Goal: Task Accomplishment & Management: Complete application form

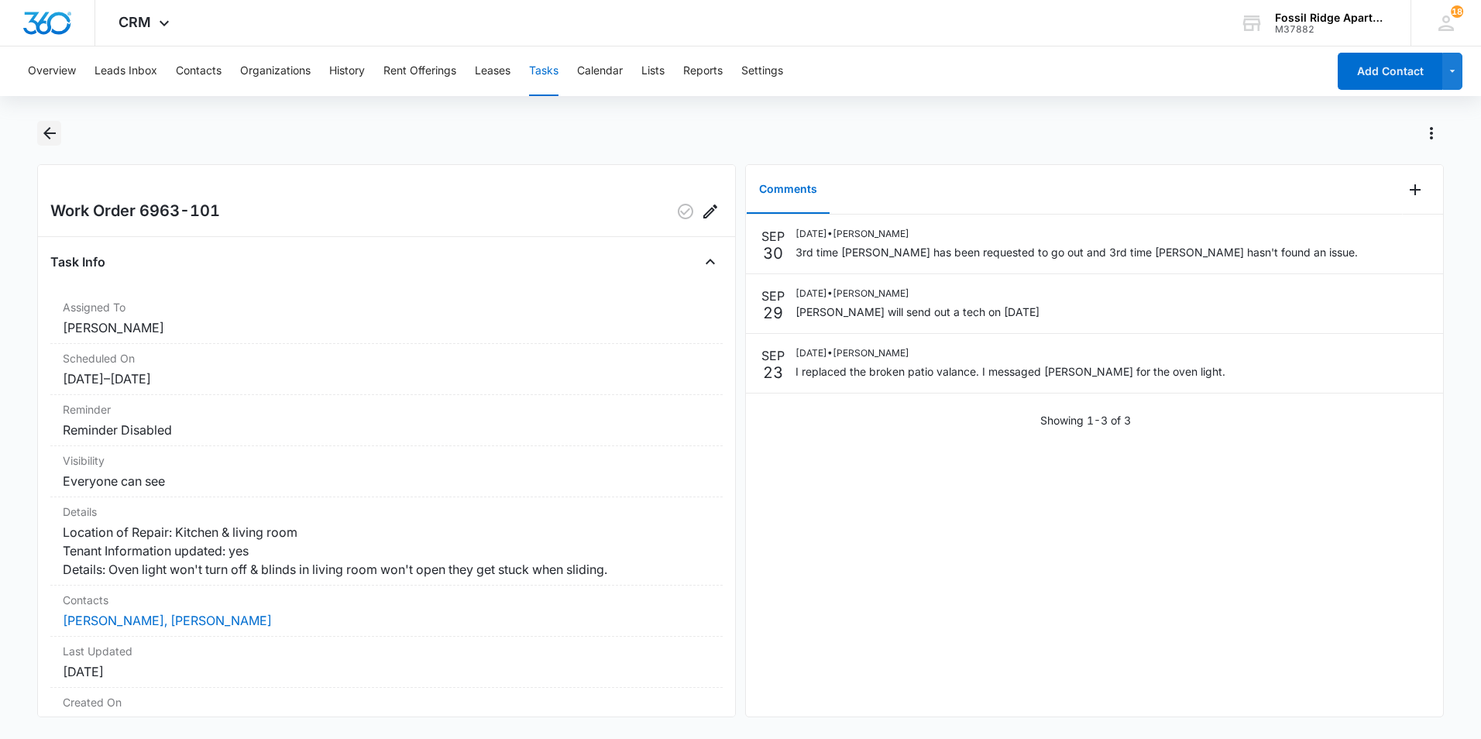
click at [46, 123] on button "Back" at bounding box center [49, 133] width 24 height 25
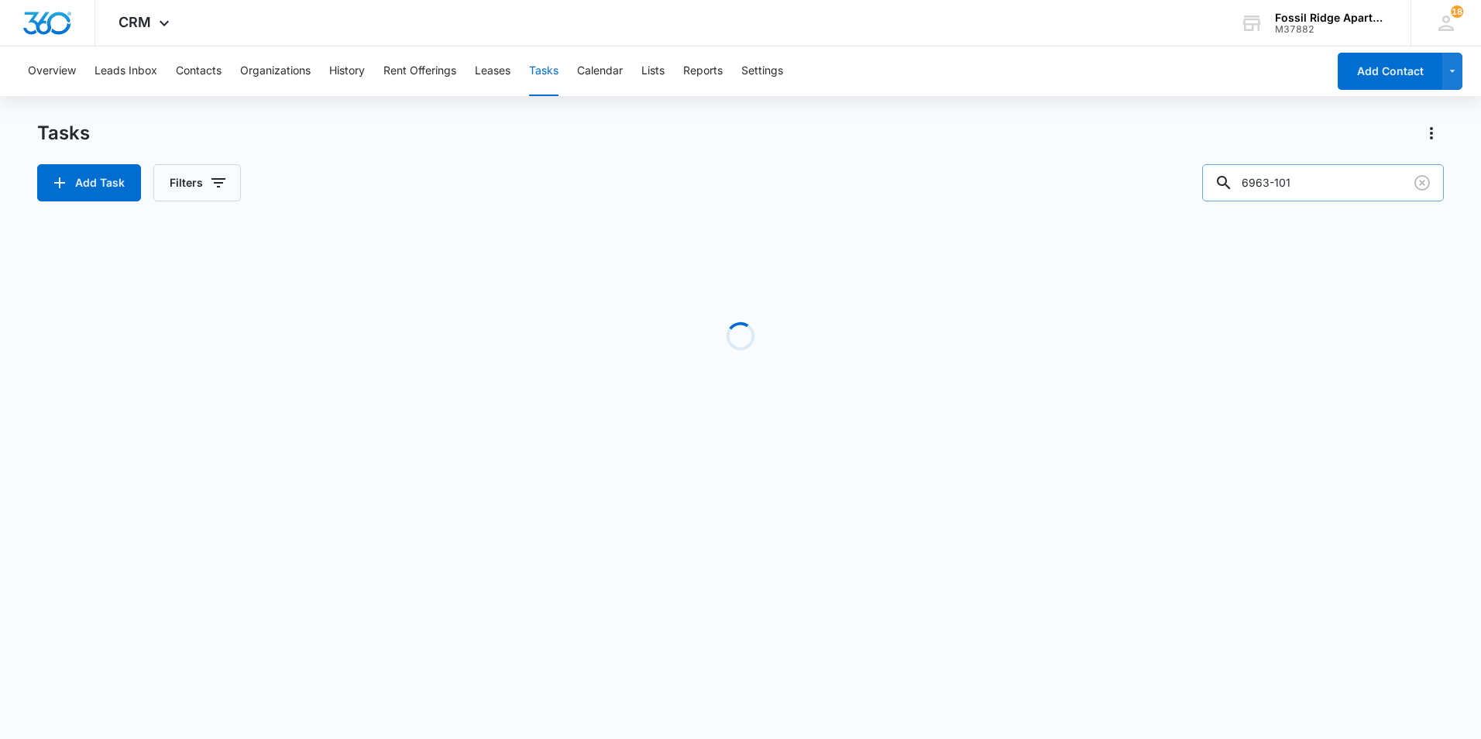
click at [1329, 181] on input "6963-101" at bounding box center [1323, 182] width 242 height 37
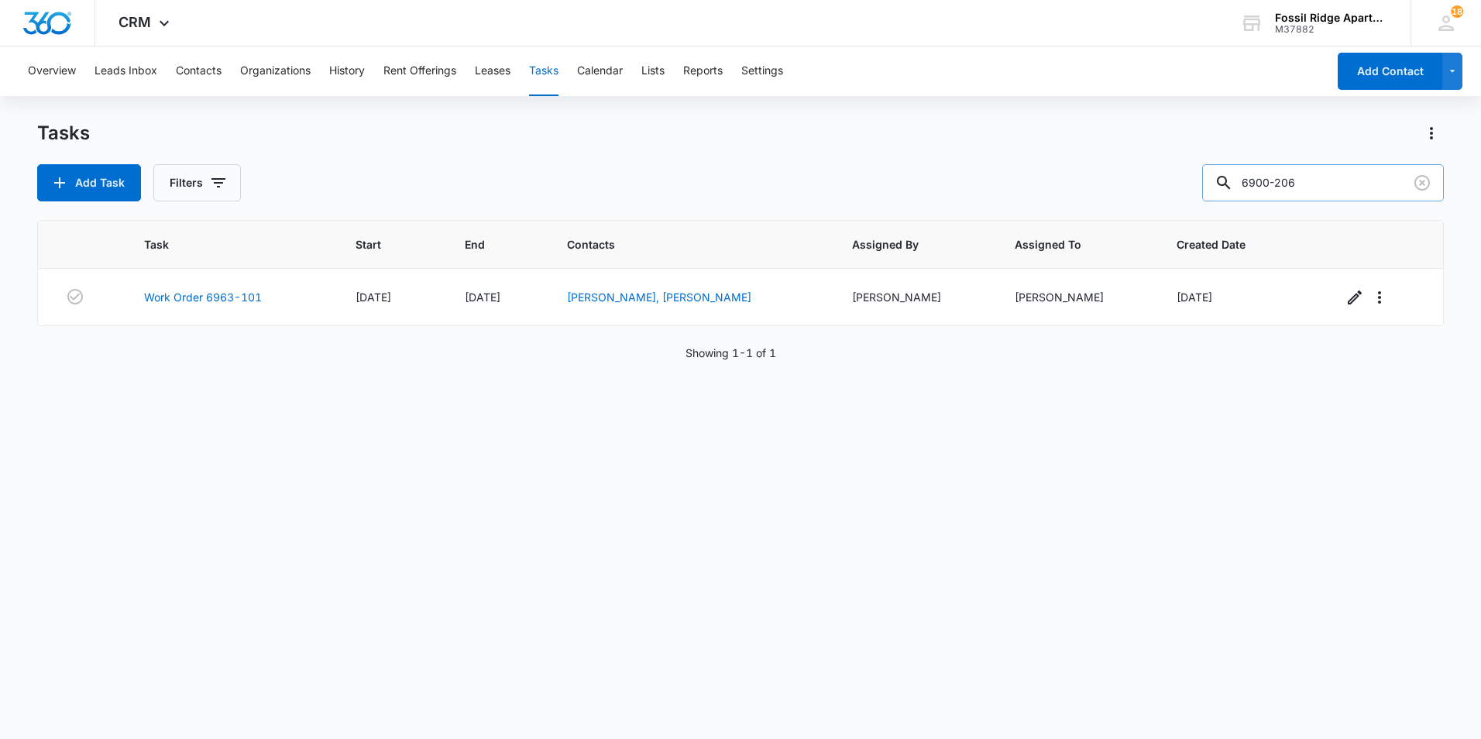
type input "6900-206"
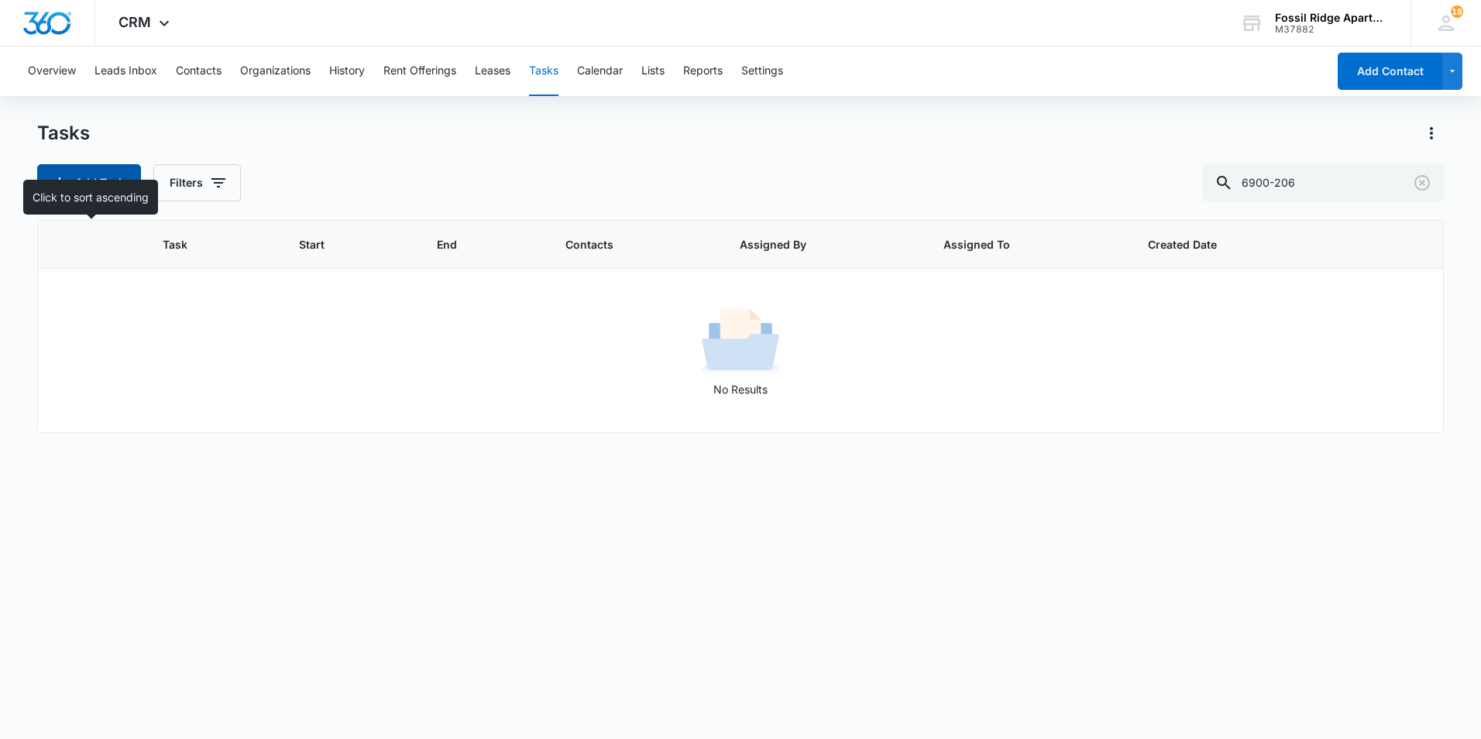
click at [91, 188] on button "Add Task" at bounding box center [89, 182] width 104 height 37
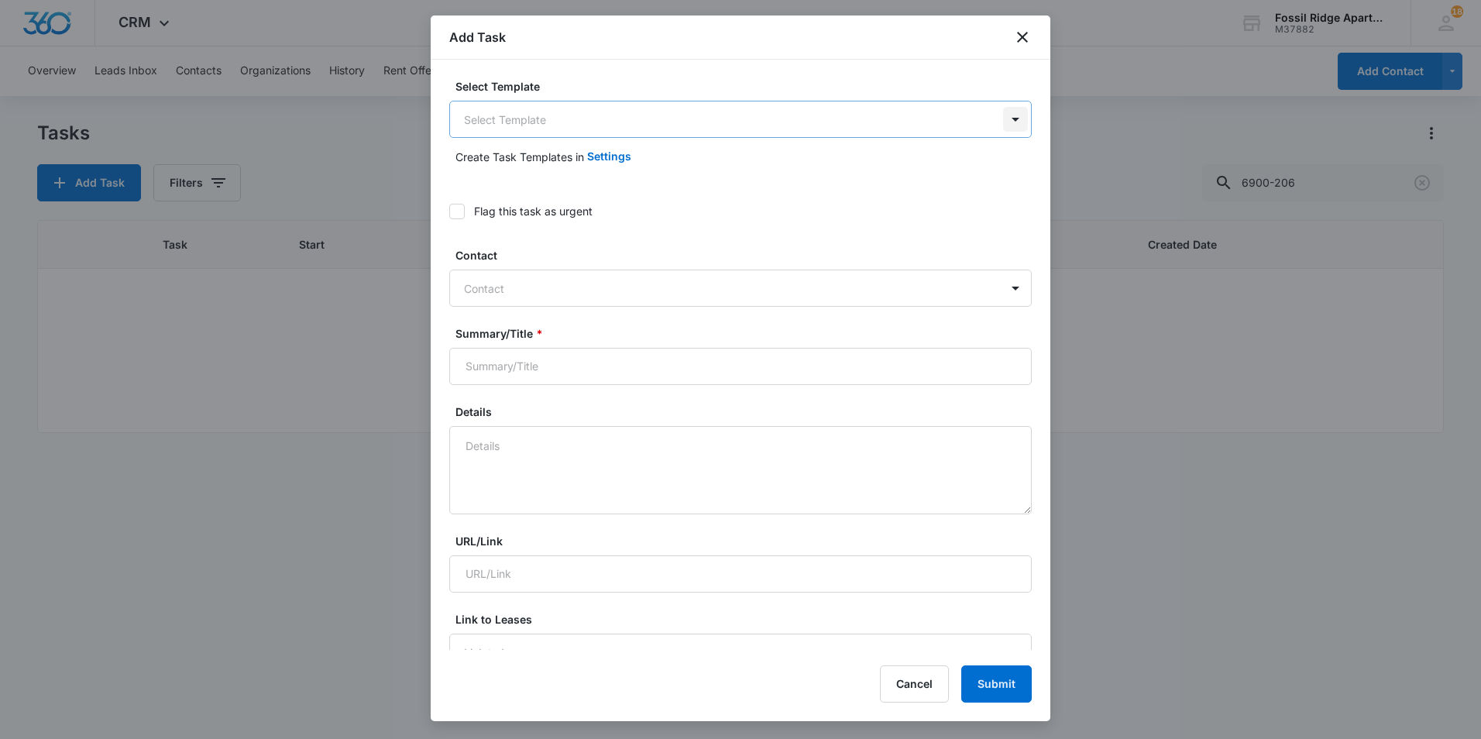
click at [1006, 125] on body "CRM Apps Reputation Websites Forms CRM Email Social POS Content Ads Intelligenc…" at bounding box center [740, 369] width 1481 height 739
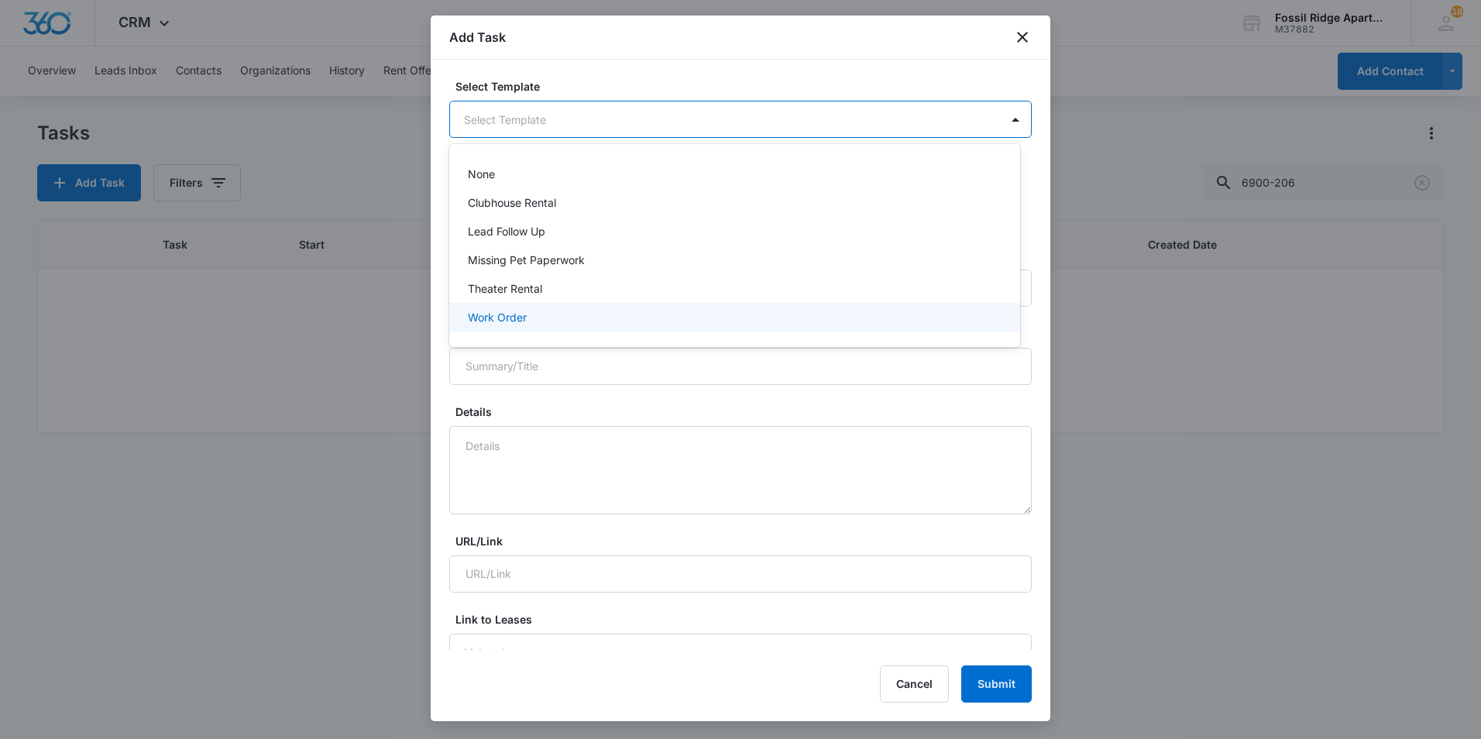
click at [530, 316] on div "Work Order" at bounding box center [733, 317] width 531 height 16
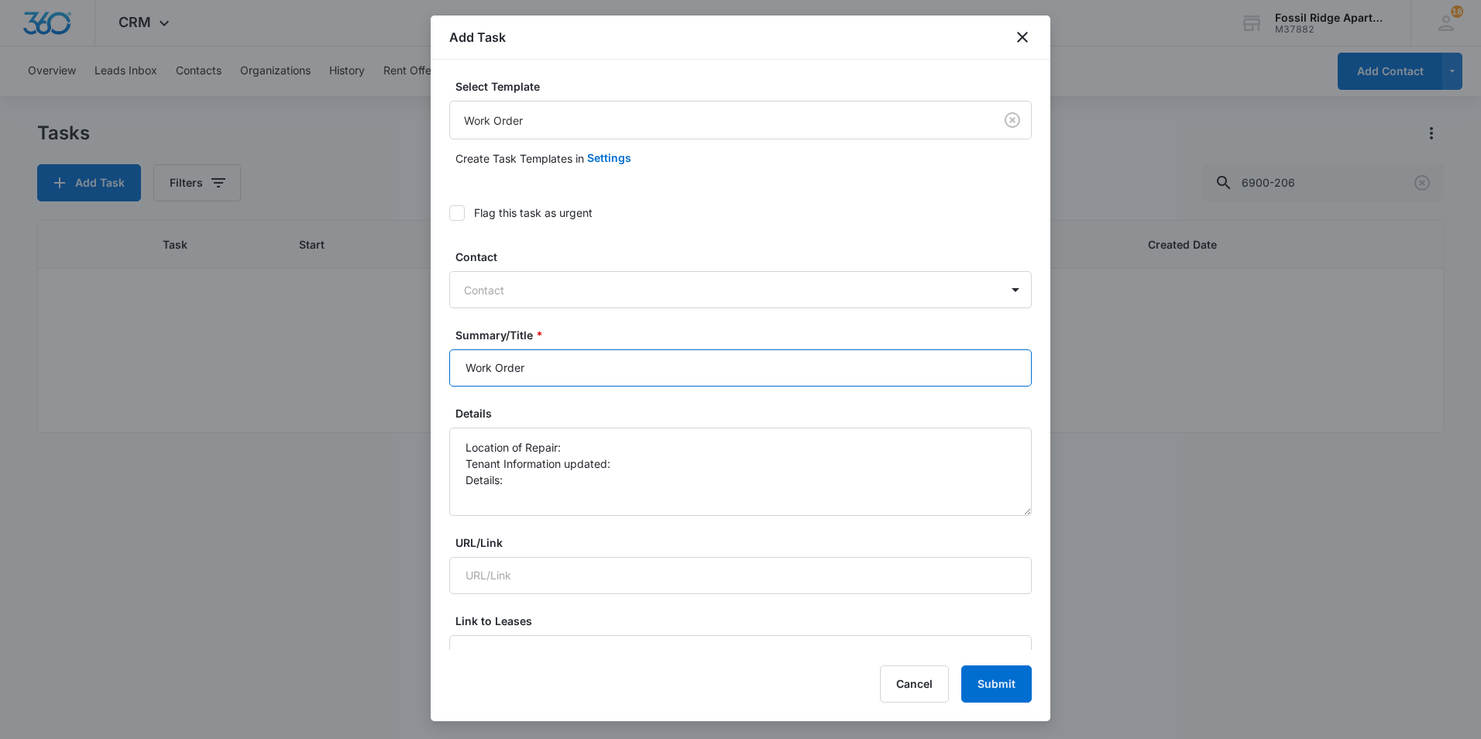
click at [909, 371] on input "Work Order" at bounding box center [740, 367] width 583 height 37
type input "Work Order 6900-206"
click at [905, 447] on textarea "Location of Repair: Tenant Information updated: Details:" at bounding box center [740, 472] width 583 height 88
click at [834, 478] on textarea "Location of Repair: a/c Tenant Information updated: Details:" at bounding box center [740, 472] width 583 height 88
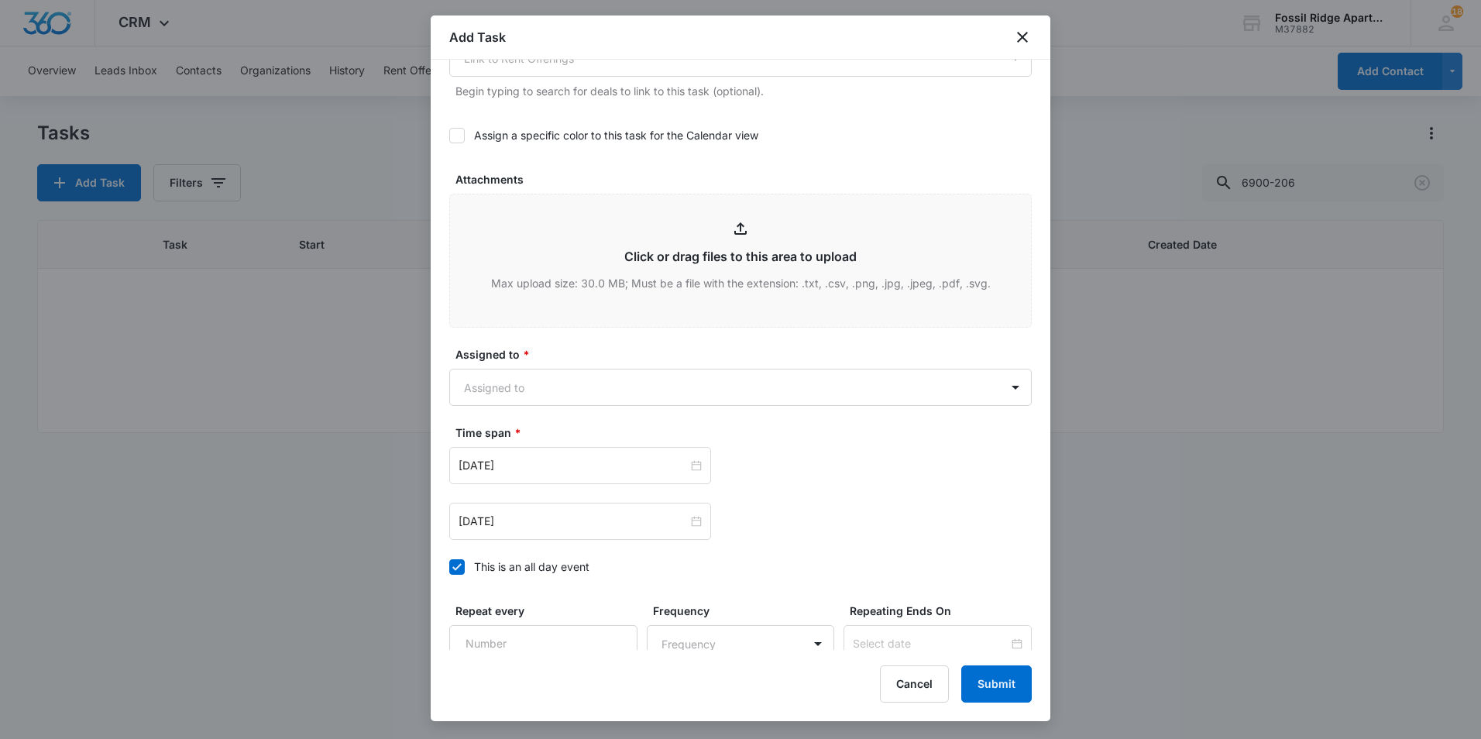
scroll to position [697, 0]
type textarea "Location of Repair: a/c Tenant Information updated: Details: a/c unit is making…"
click at [1009, 392] on body "CRM Apps Reputation Websites Forms CRM Email Social POS Content Ads Intelligenc…" at bounding box center [740, 369] width 1481 height 739
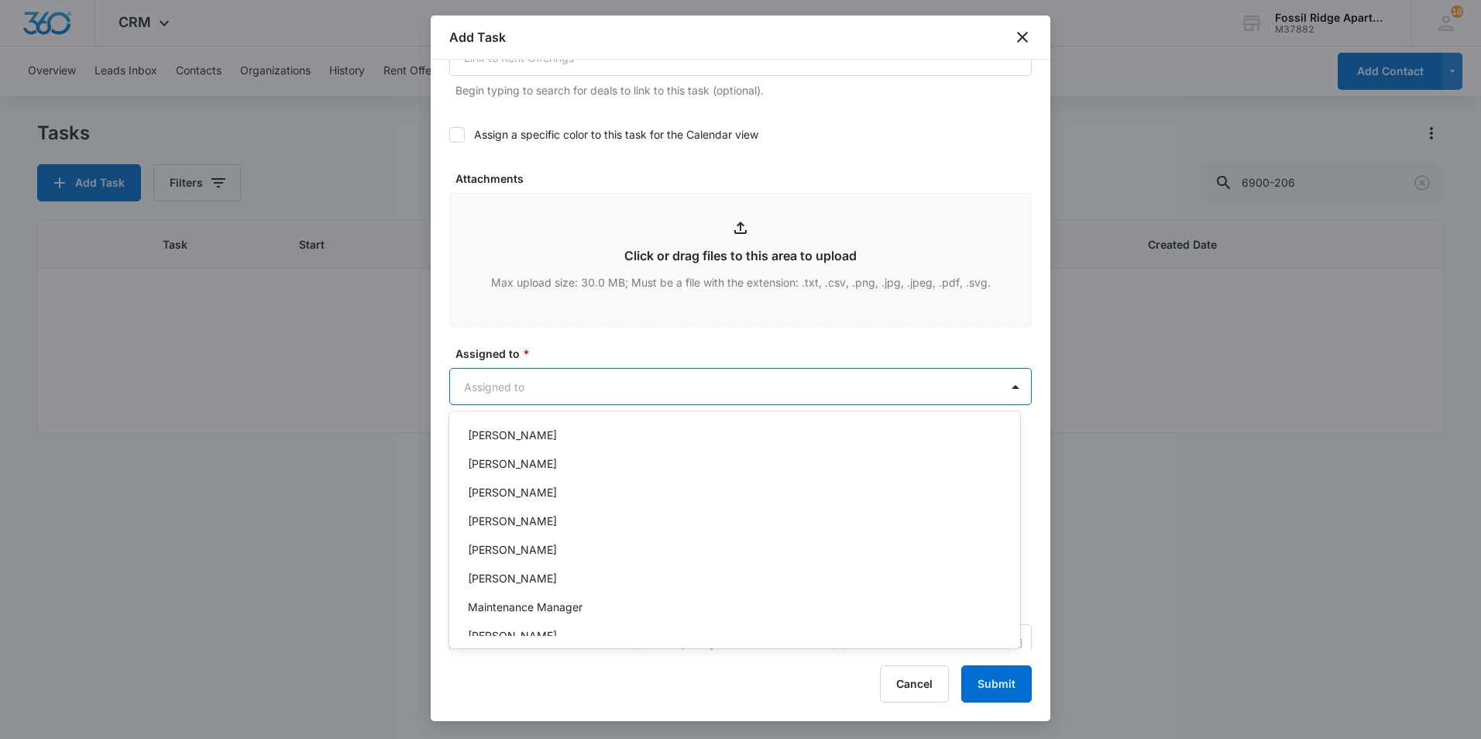
scroll to position [366, 0]
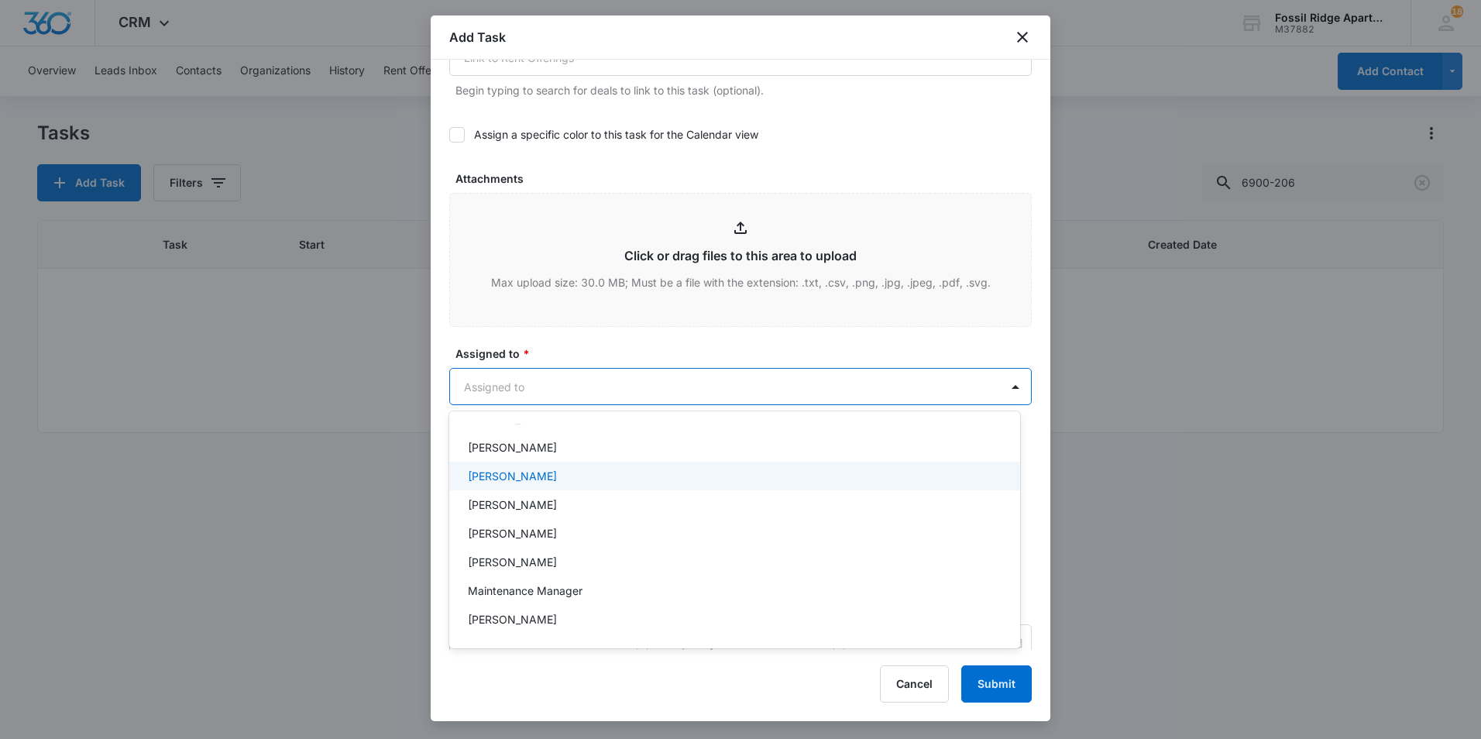
click at [546, 476] on div "[PERSON_NAME]" at bounding box center [733, 476] width 531 height 16
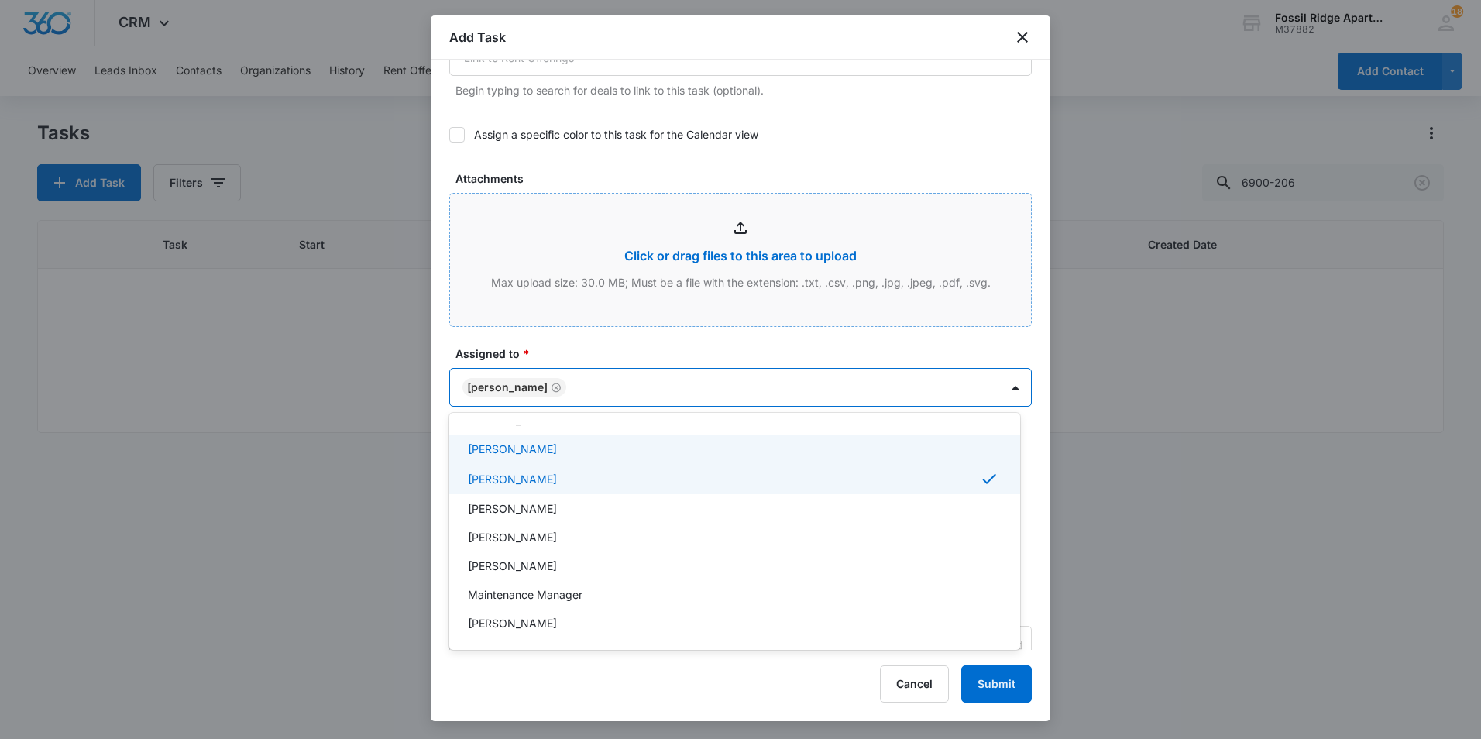
click at [683, 318] on div at bounding box center [740, 369] width 1481 height 739
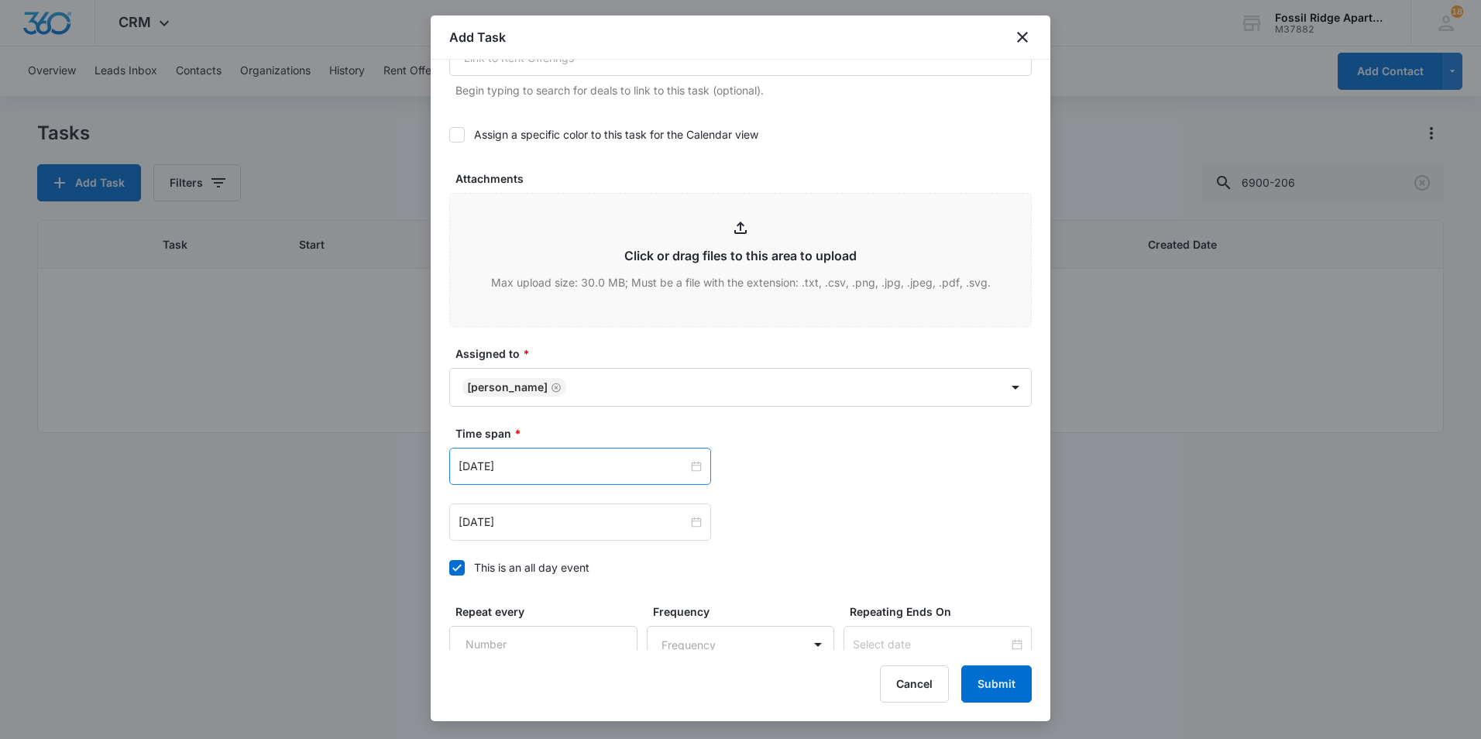
click at [634, 475] on div "[DATE]" at bounding box center [580, 466] width 262 height 37
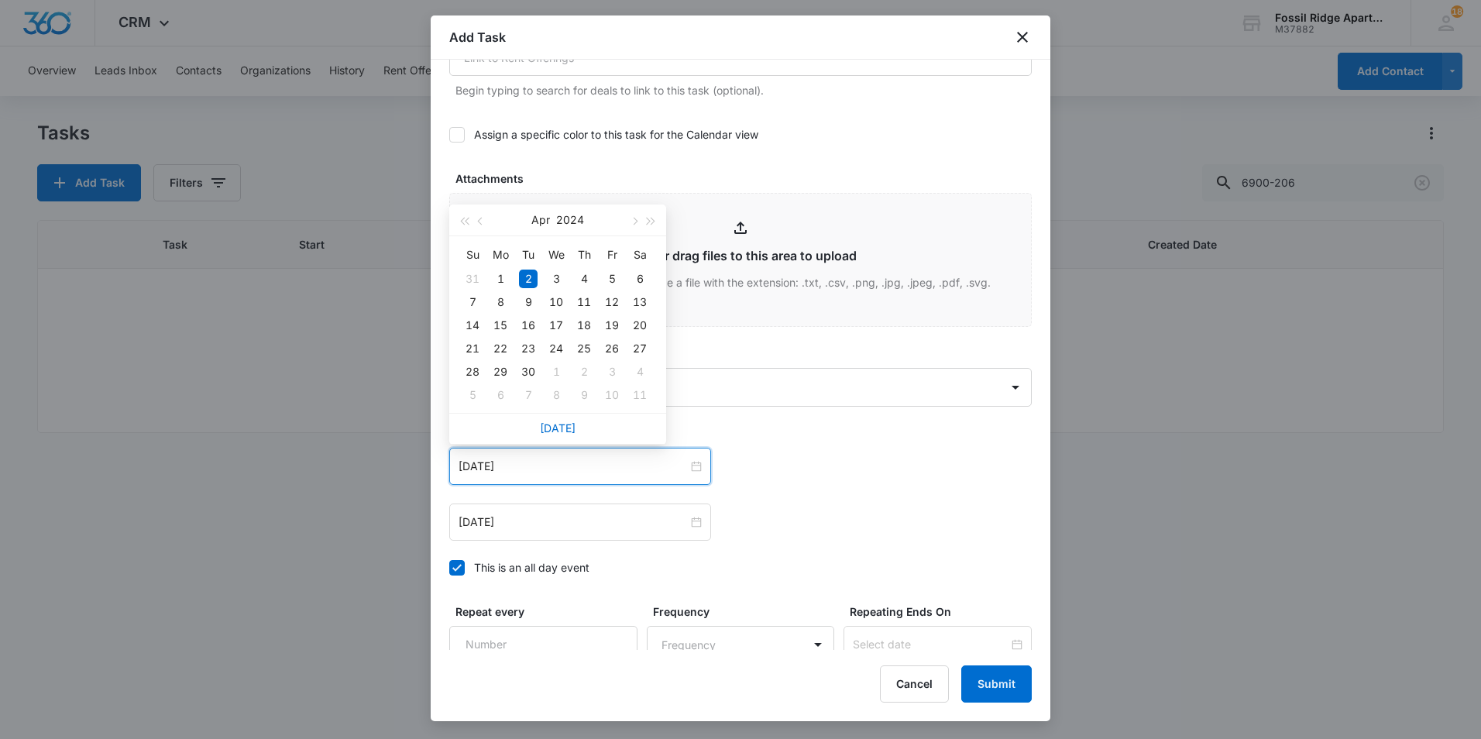
click at [574, 435] on div "[DATE]" at bounding box center [557, 428] width 217 height 31
click at [566, 430] on link "[DATE]" at bounding box center [558, 427] width 36 height 13
type input "[DATE]"
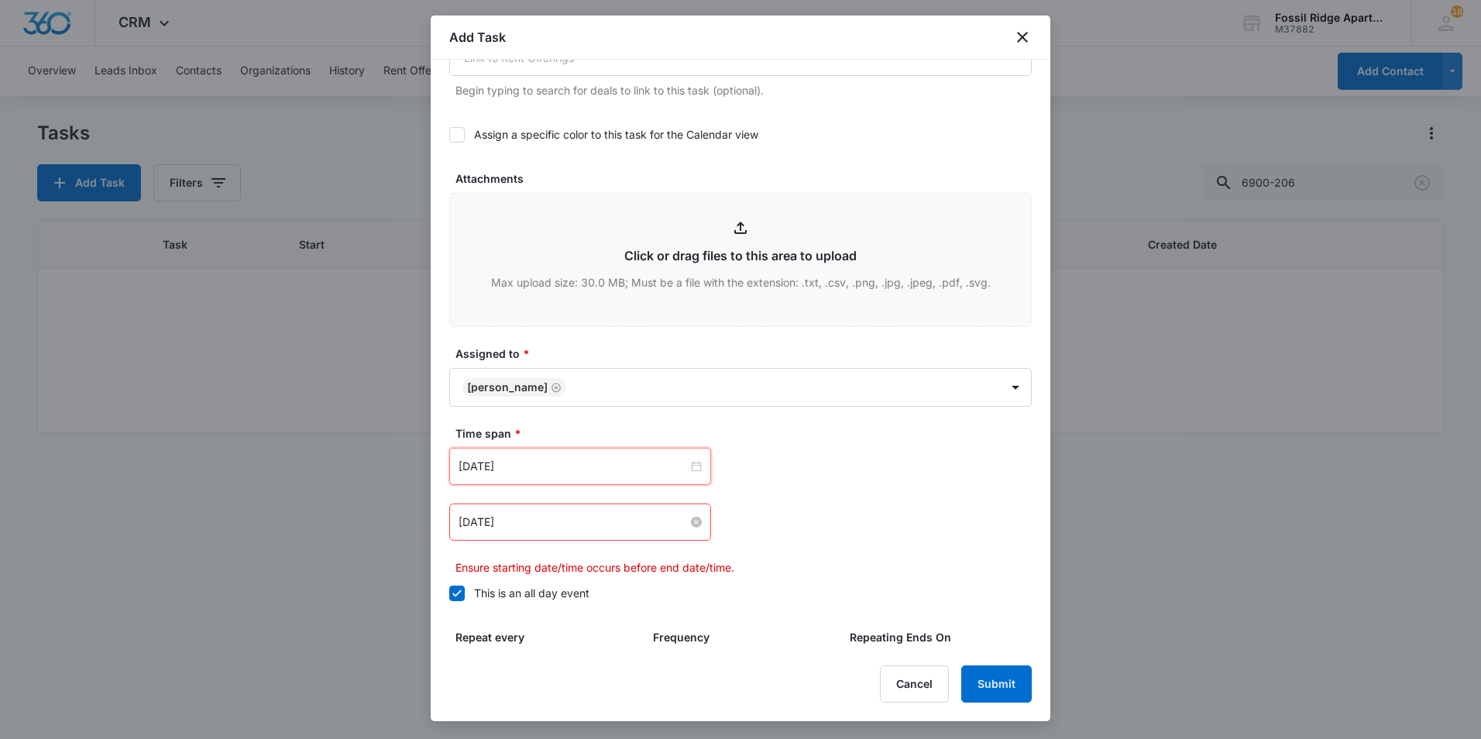
click at [542, 519] on input "[DATE]" at bounding box center [573, 522] width 229 height 17
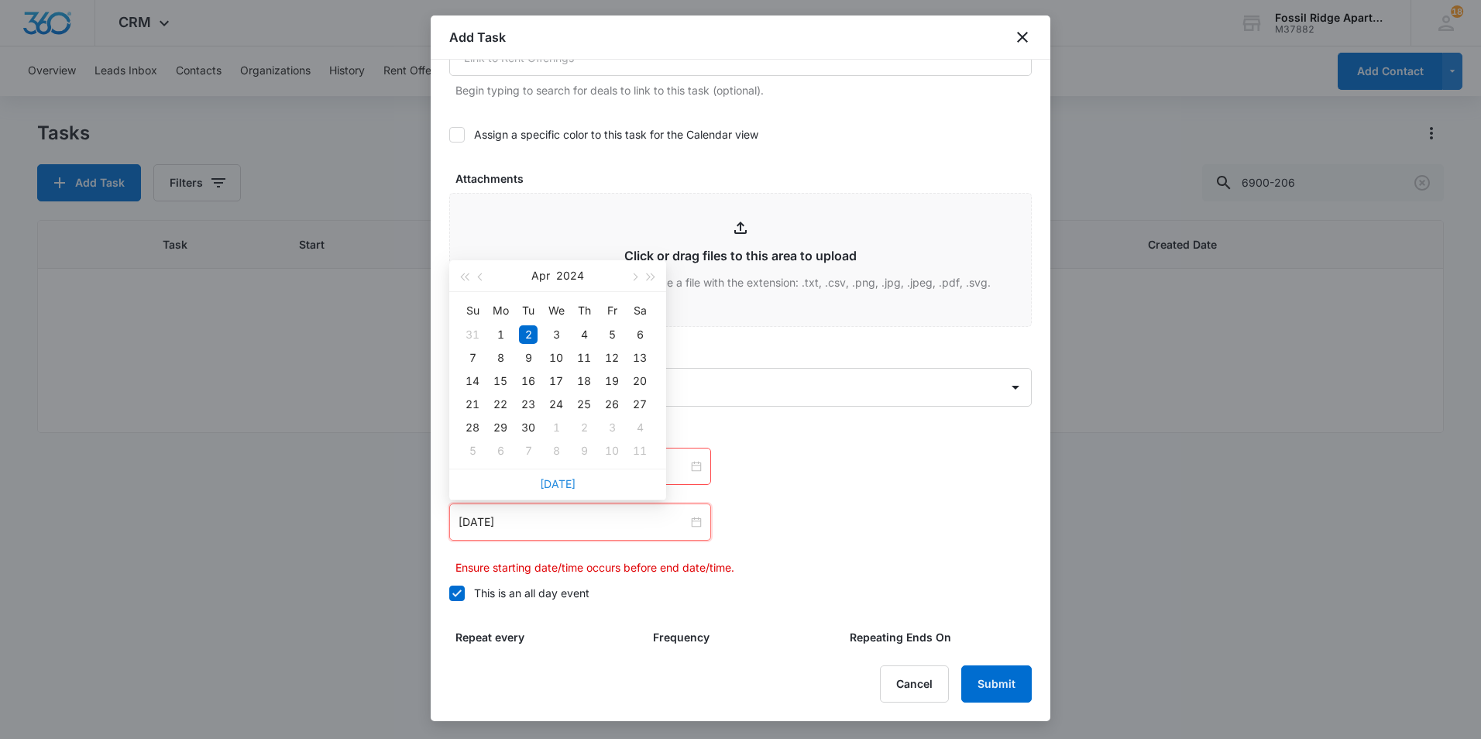
click at [559, 480] on link "[DATE]" at bounding box center [558, 483] width 36 height 13
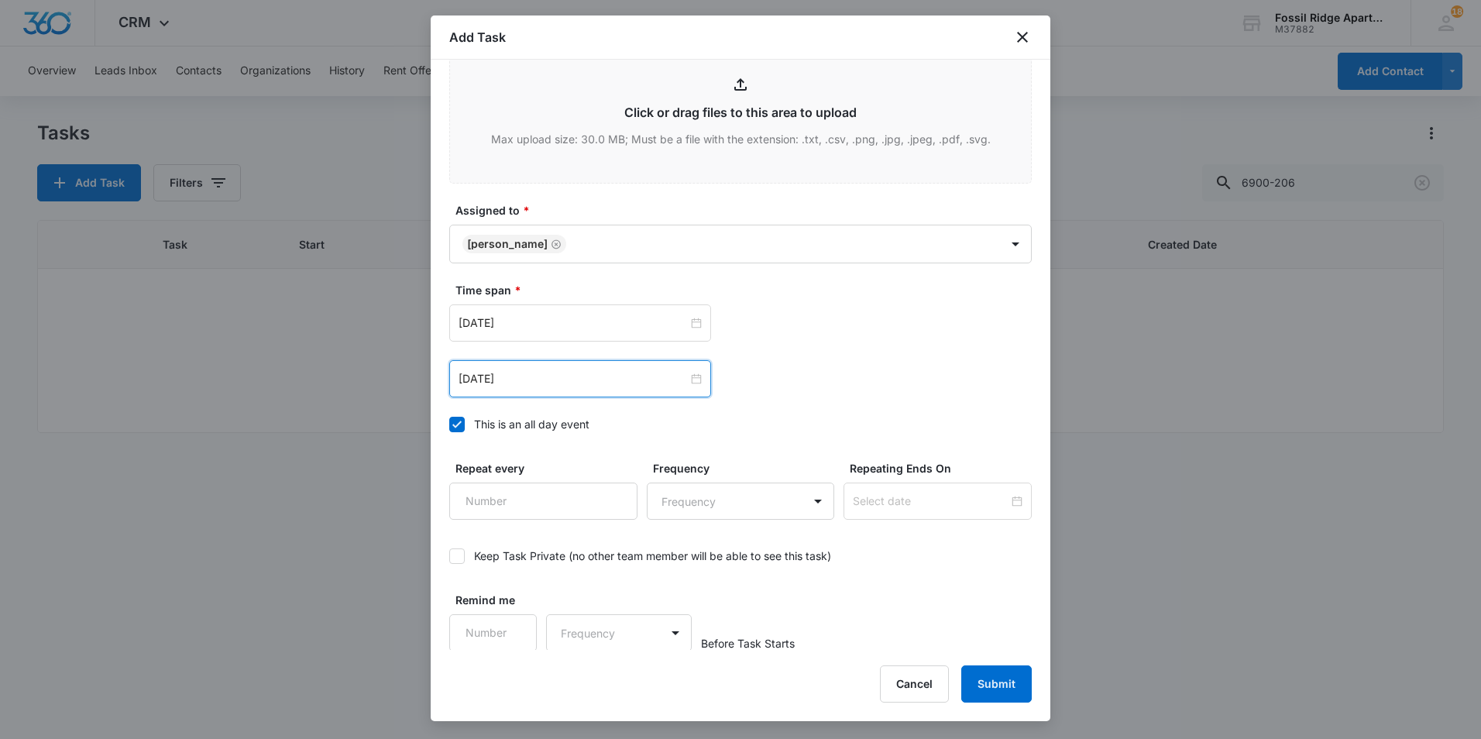
scroll to position [842, 0]
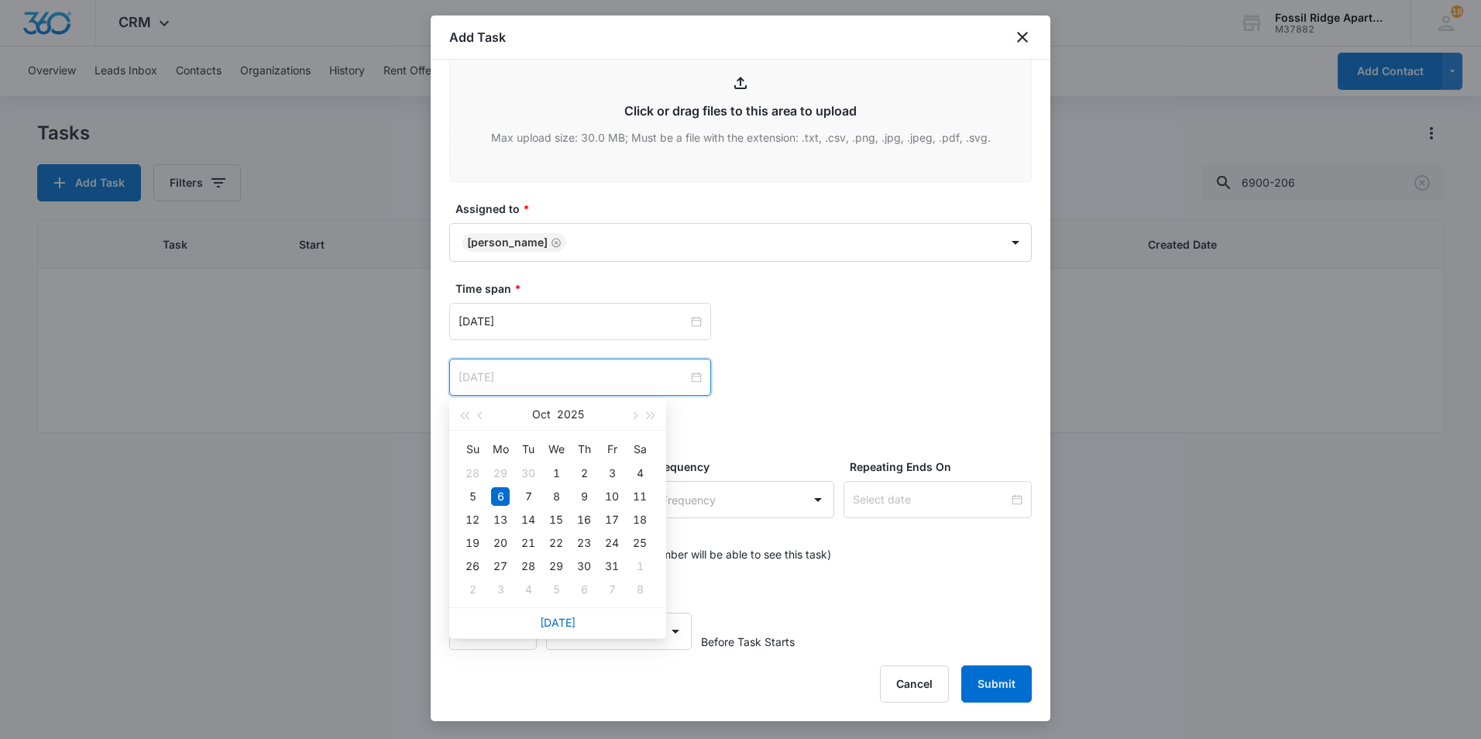
type input "[DATE]"
click at [896, 353] on div "Oct 6, 2025 Oct 2025 Su Mo Tu We Th Fr Sa 28 29 30 1 2 3 4 5 6 7 8 9 10 11 12 1…" at bounding box center [740, 349] width 583 height 93
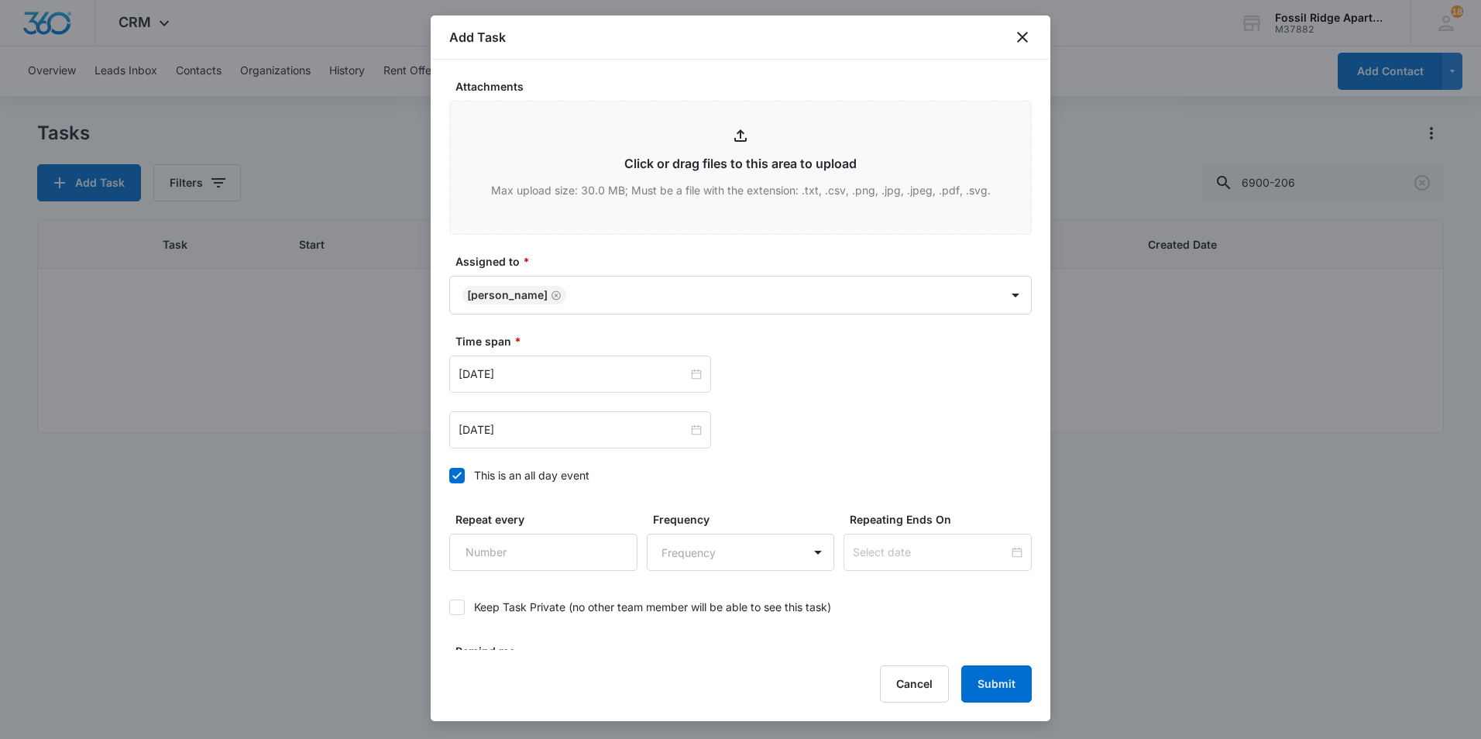
scroll to position [765, 0]
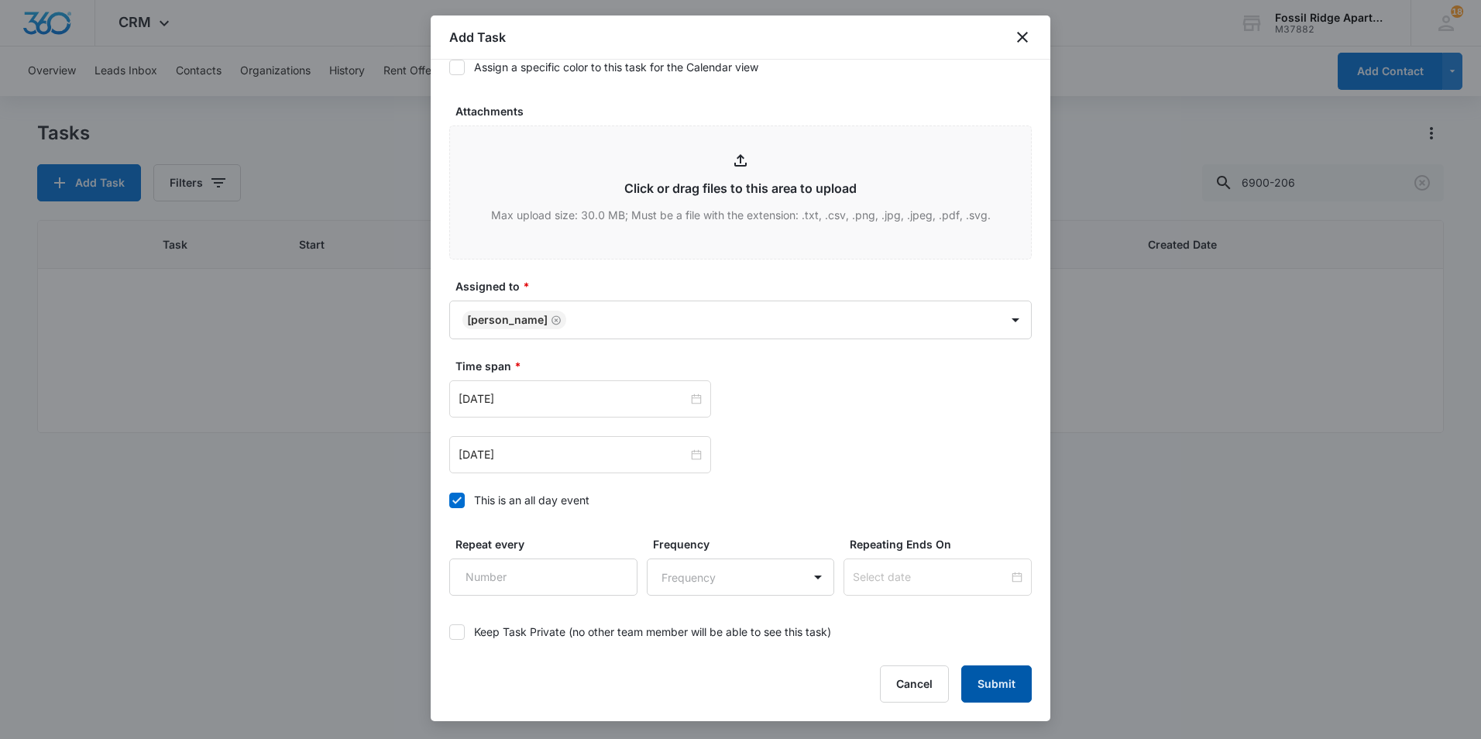
click at [1003, 679] on button "Submit" at bounding box center [997, 684] width 71 height 37
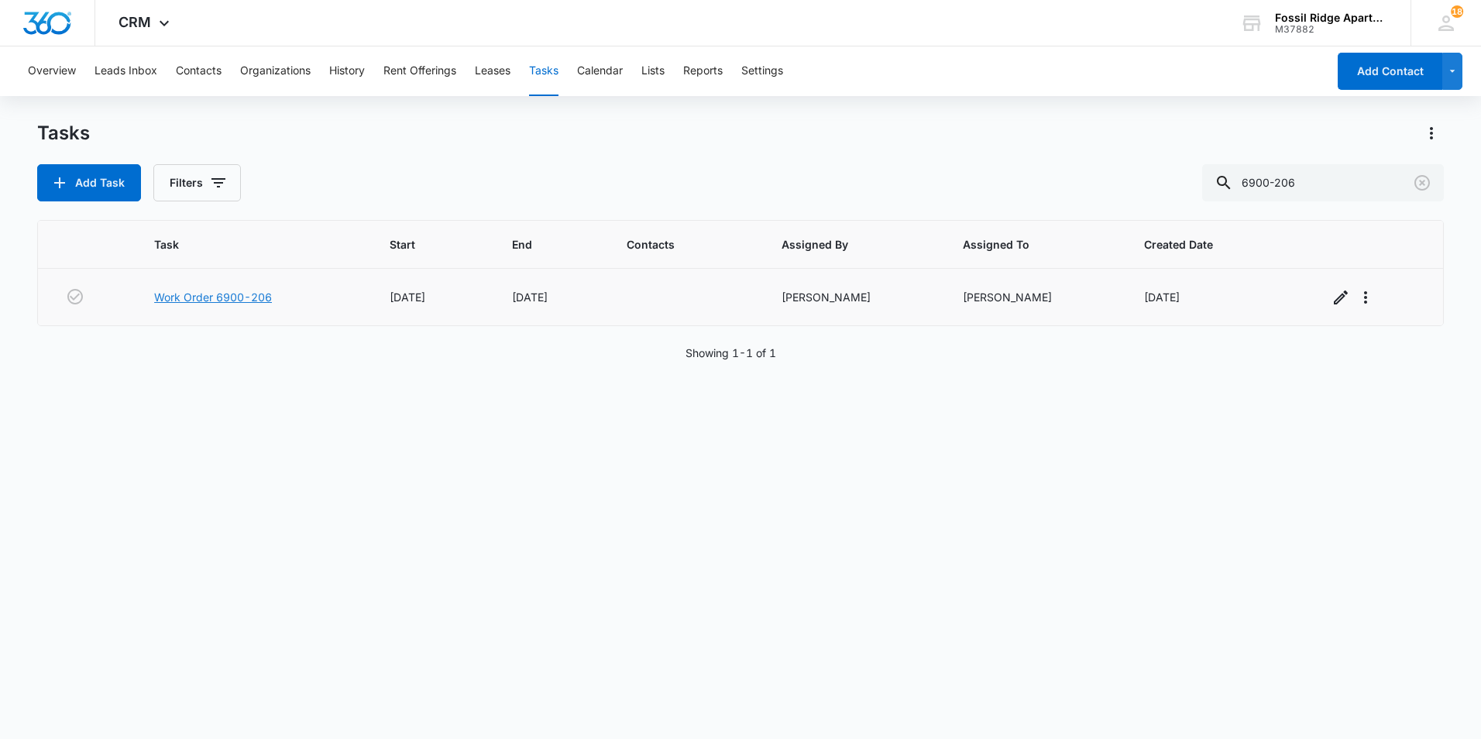
click at [251, 301] on link "Work Order 6900-206" at bounding box center [213, 297] width 118 height 16
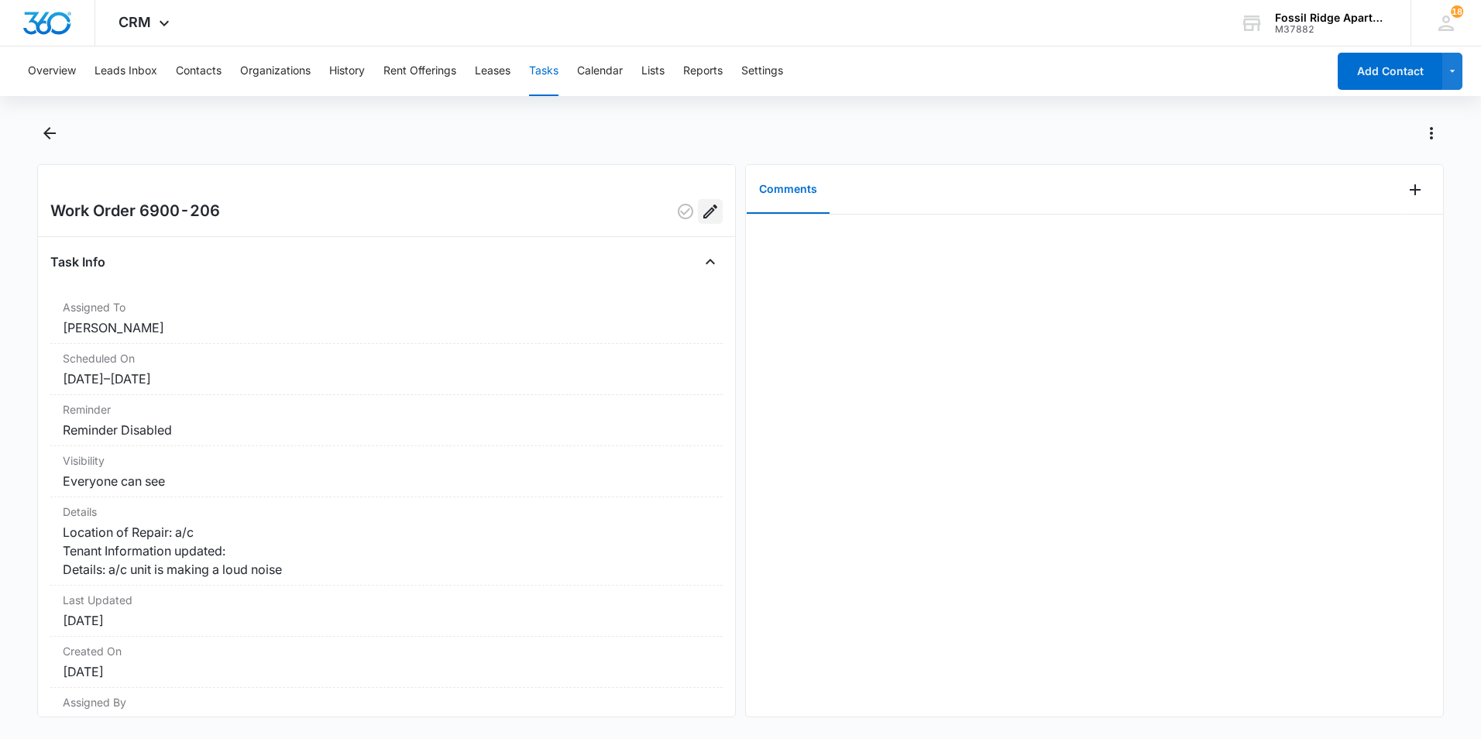
click at [701, 209] on icon "Edit" at bounding box center [710, 211] width 19 height 19
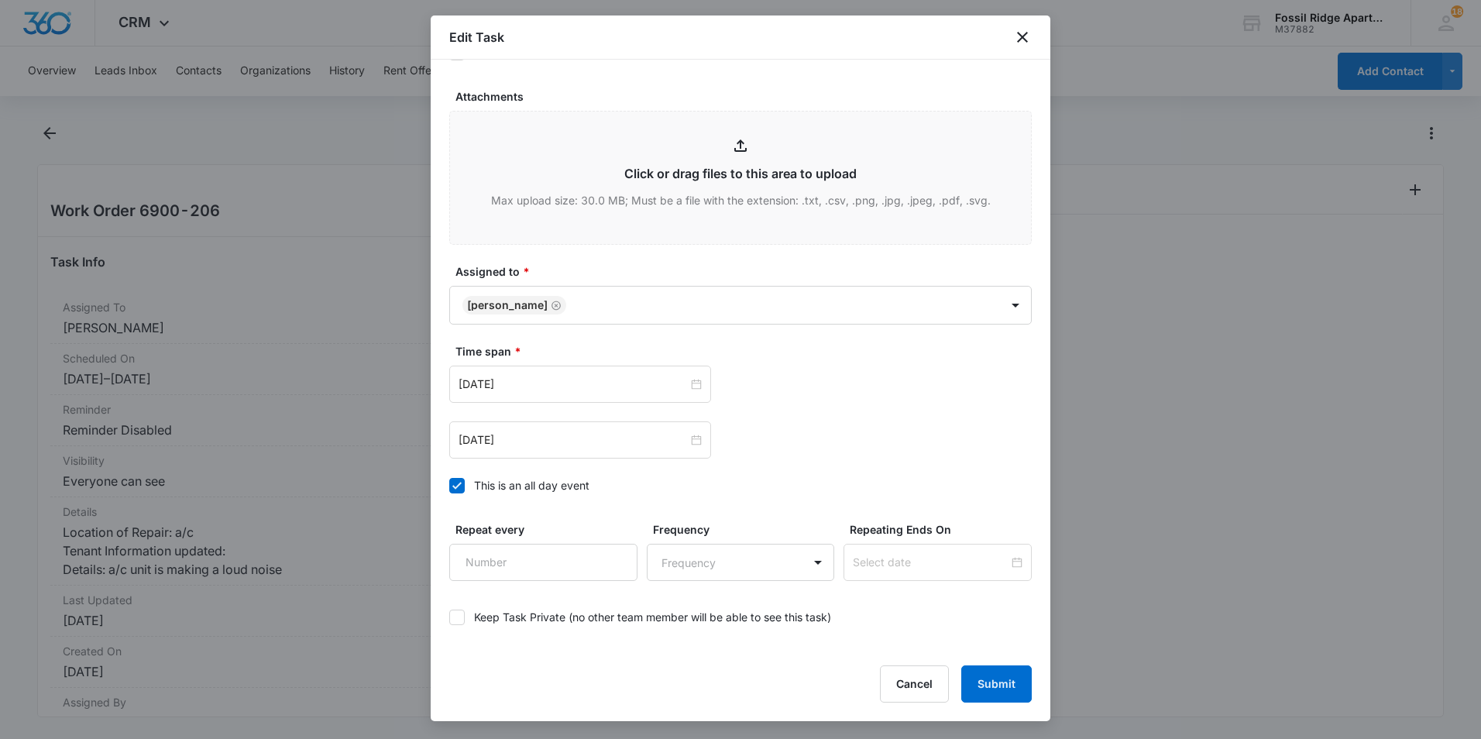
scroll to position [697, 0]
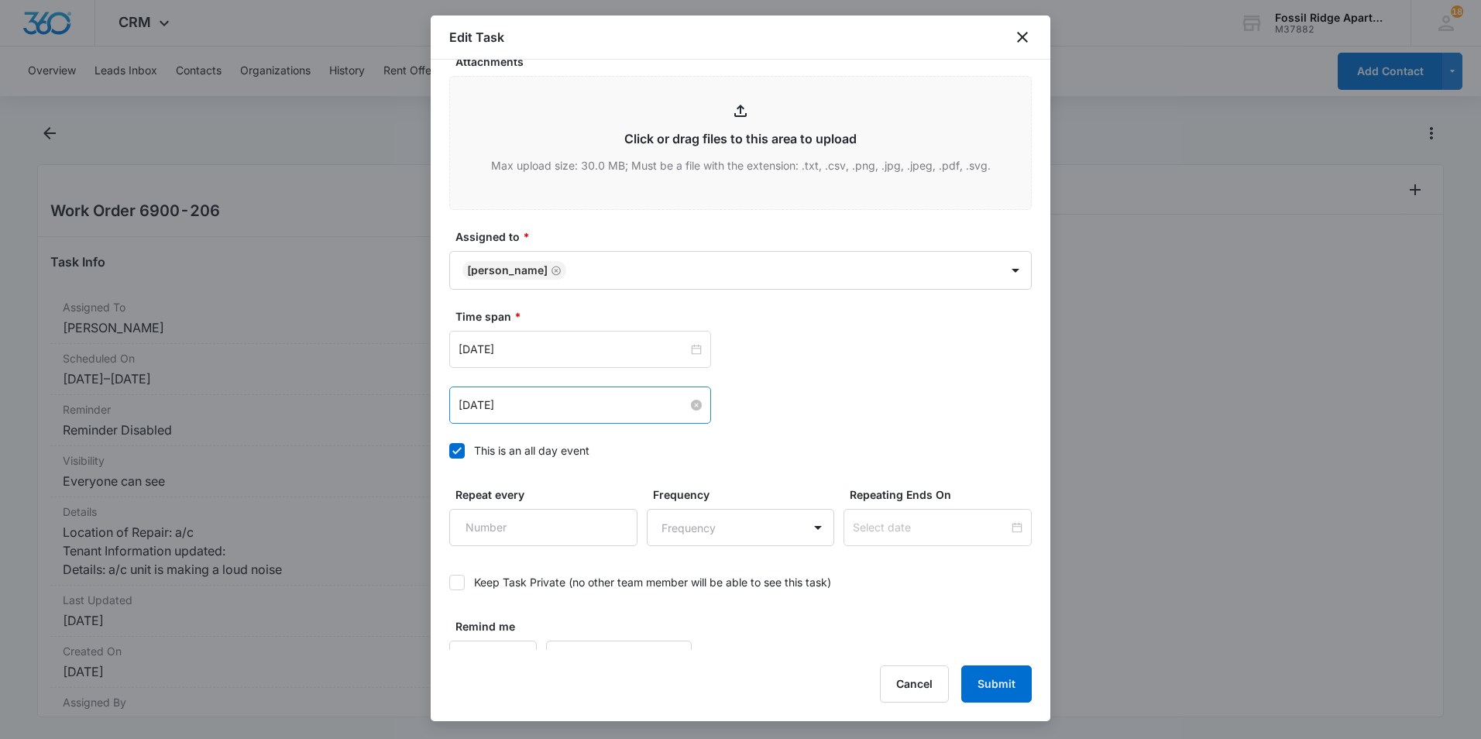
click at [689, 397] on div "[DATE]" at bounding box center [580, 405] width 243 height 17
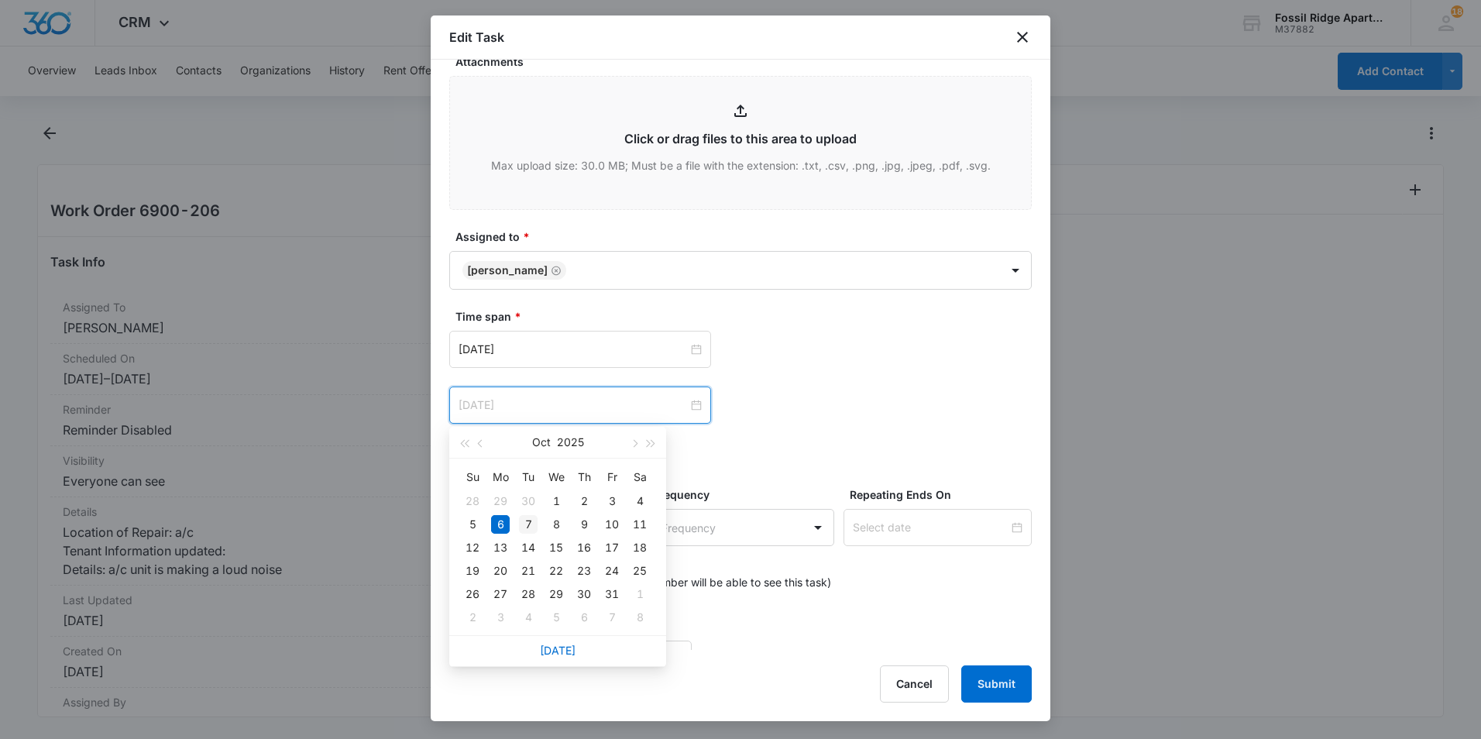
type input "Oct 7, 2025"
click at [531, 518] on div "7" at bounding box center [528, 524] width 19 height 19
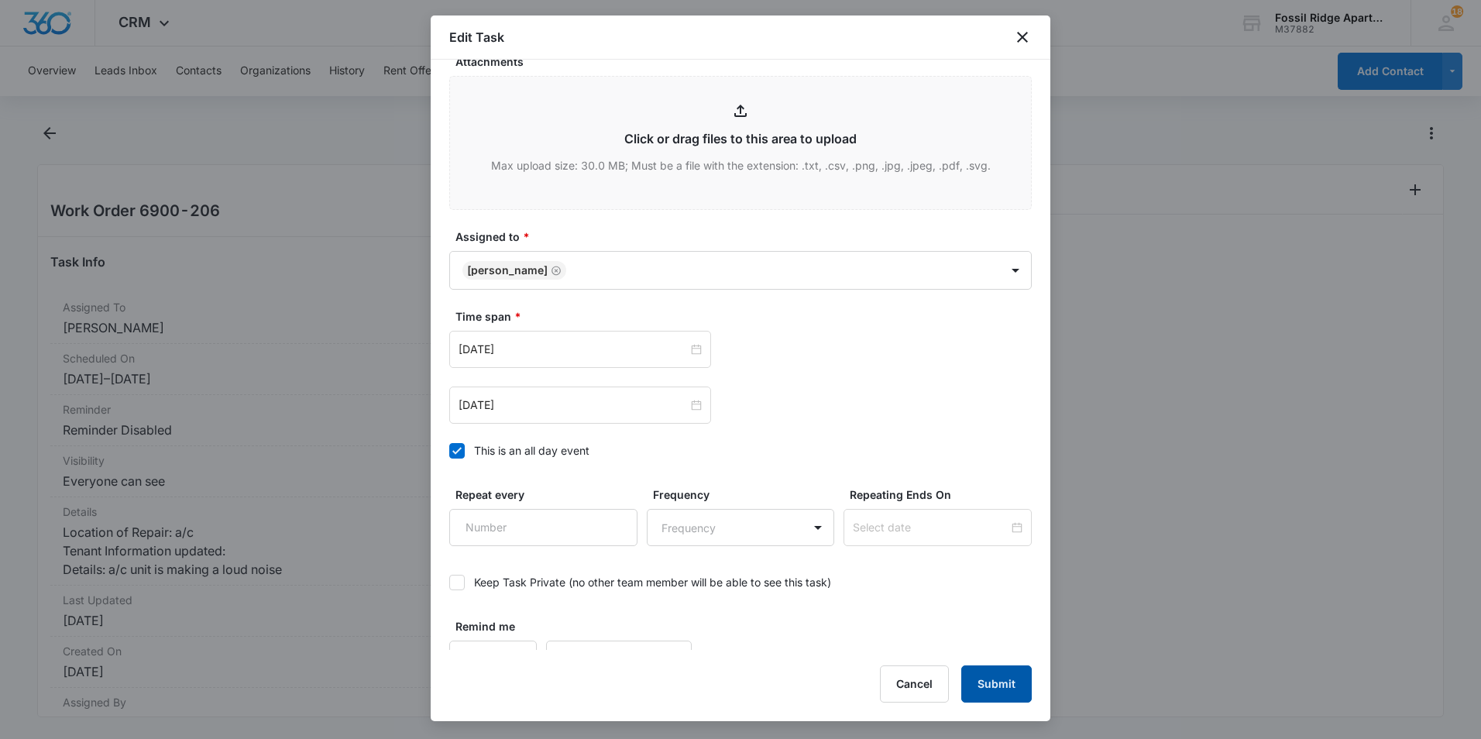
click at [1013, 685] on button "Submit" at bounding box center [997, 684] width 71 height 37
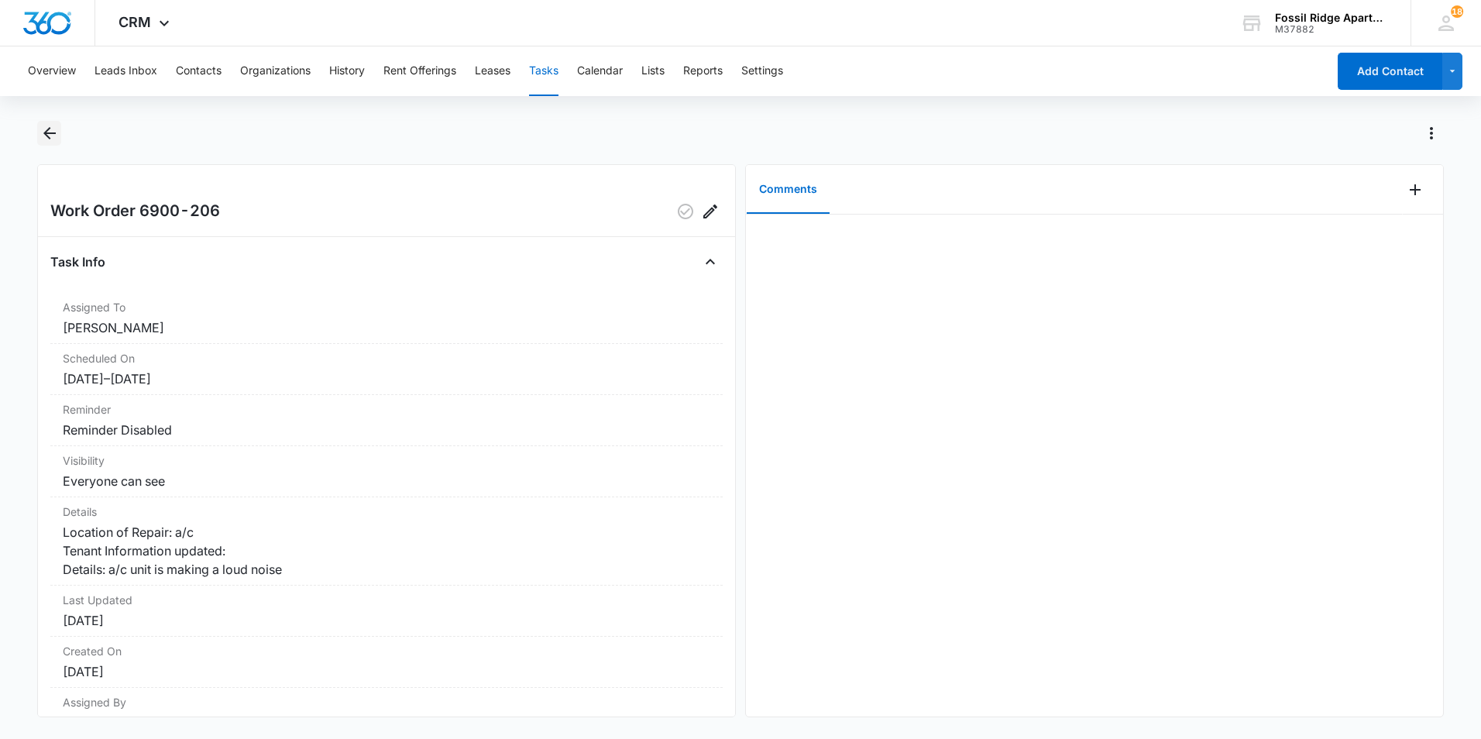
click at [50, 136] on icon "Back" at bounding box center [49, 133] width 19 height 19
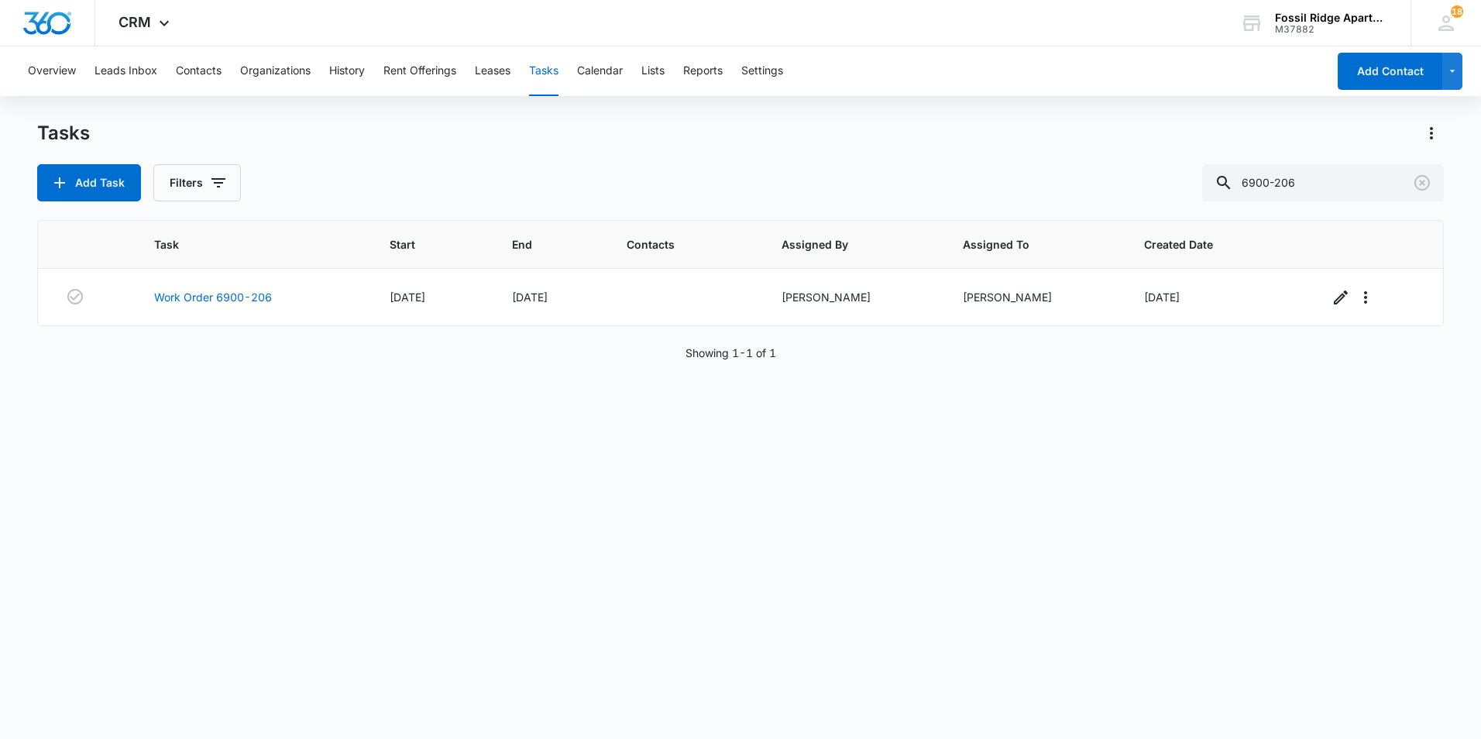
click at [552, 71] on button "Tasks" at bounding box center [543, 71] width 29 height 50
click at [1421, 181] on icon "Clear" at bounding box center [1422, 183] width 19 height 19
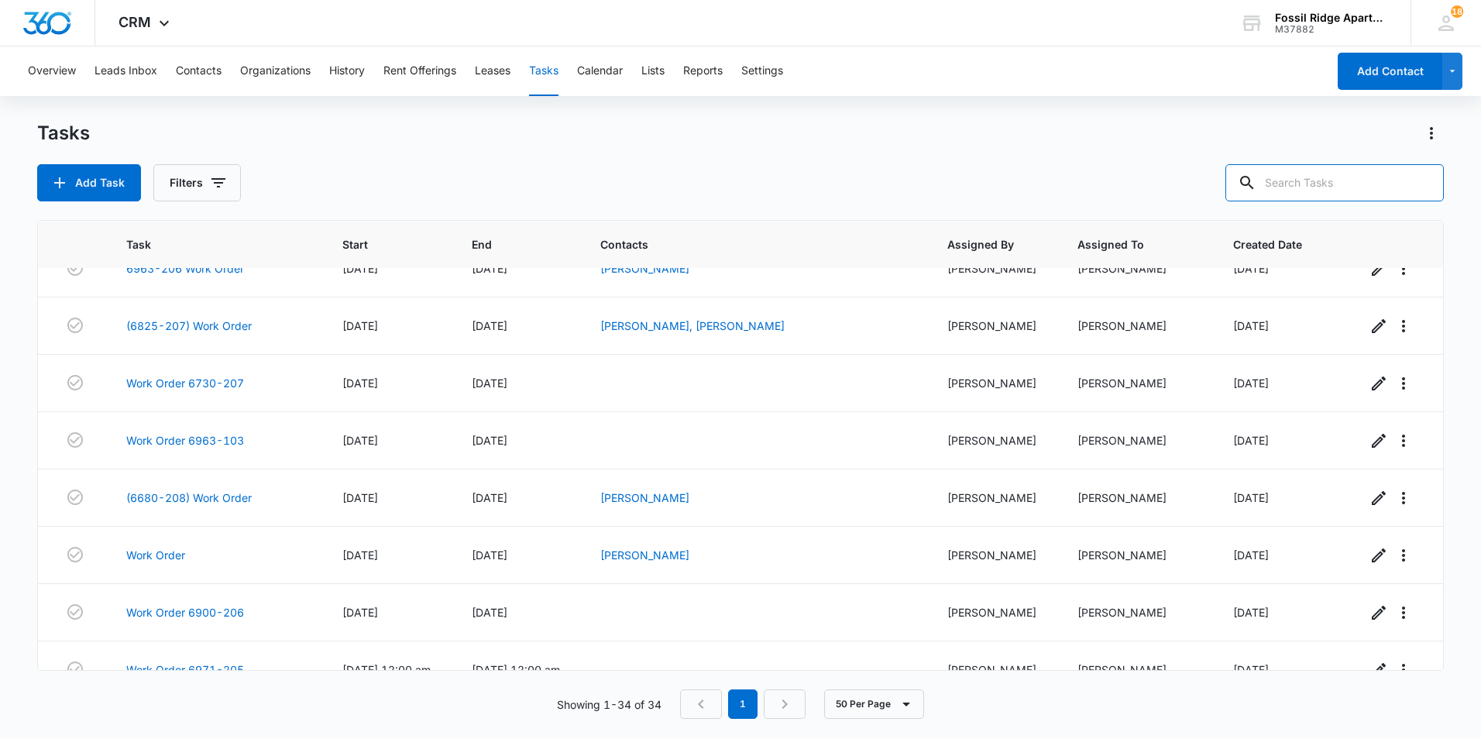
scroll to position [1547, 0]
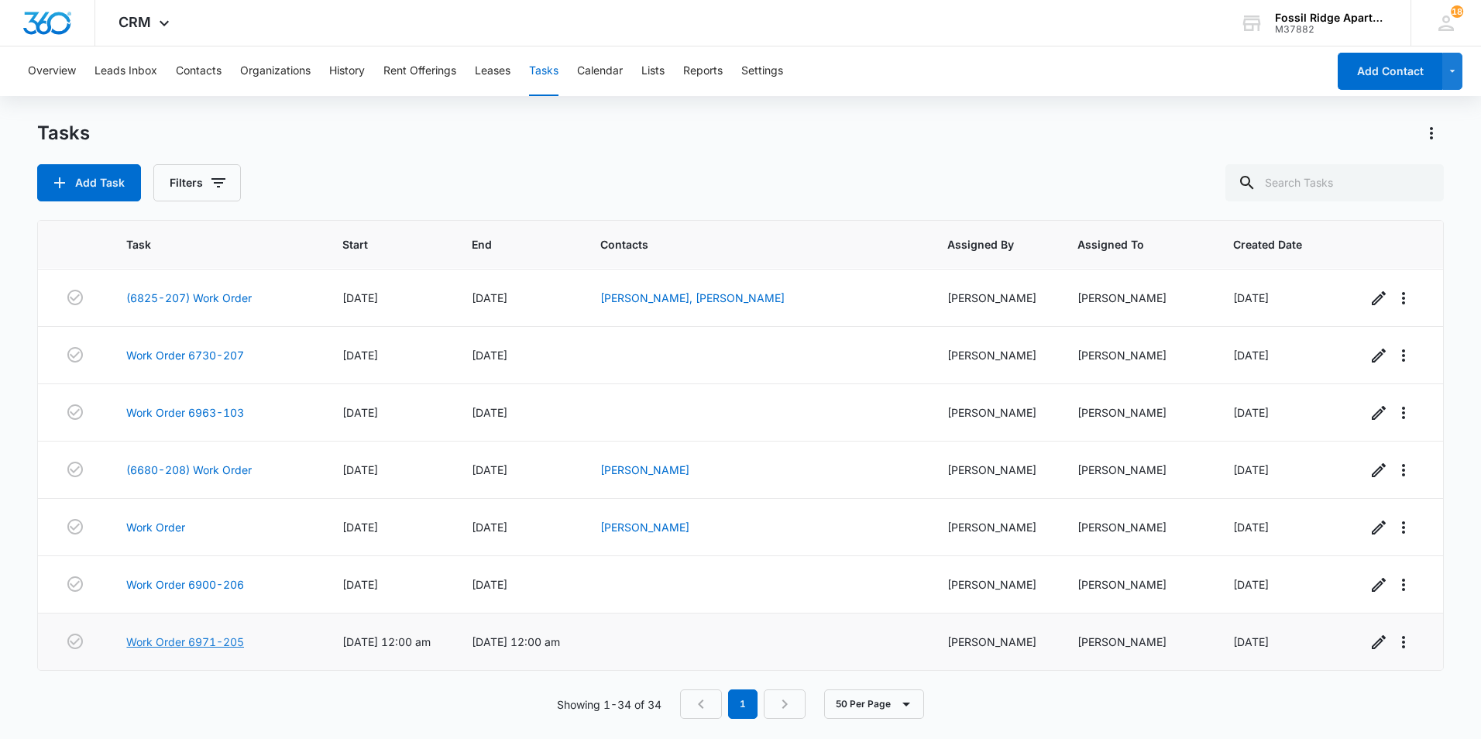
click at [226, 645] on link "Work Order 6971-205" at bounding box center [185, 642] width 118 height 16
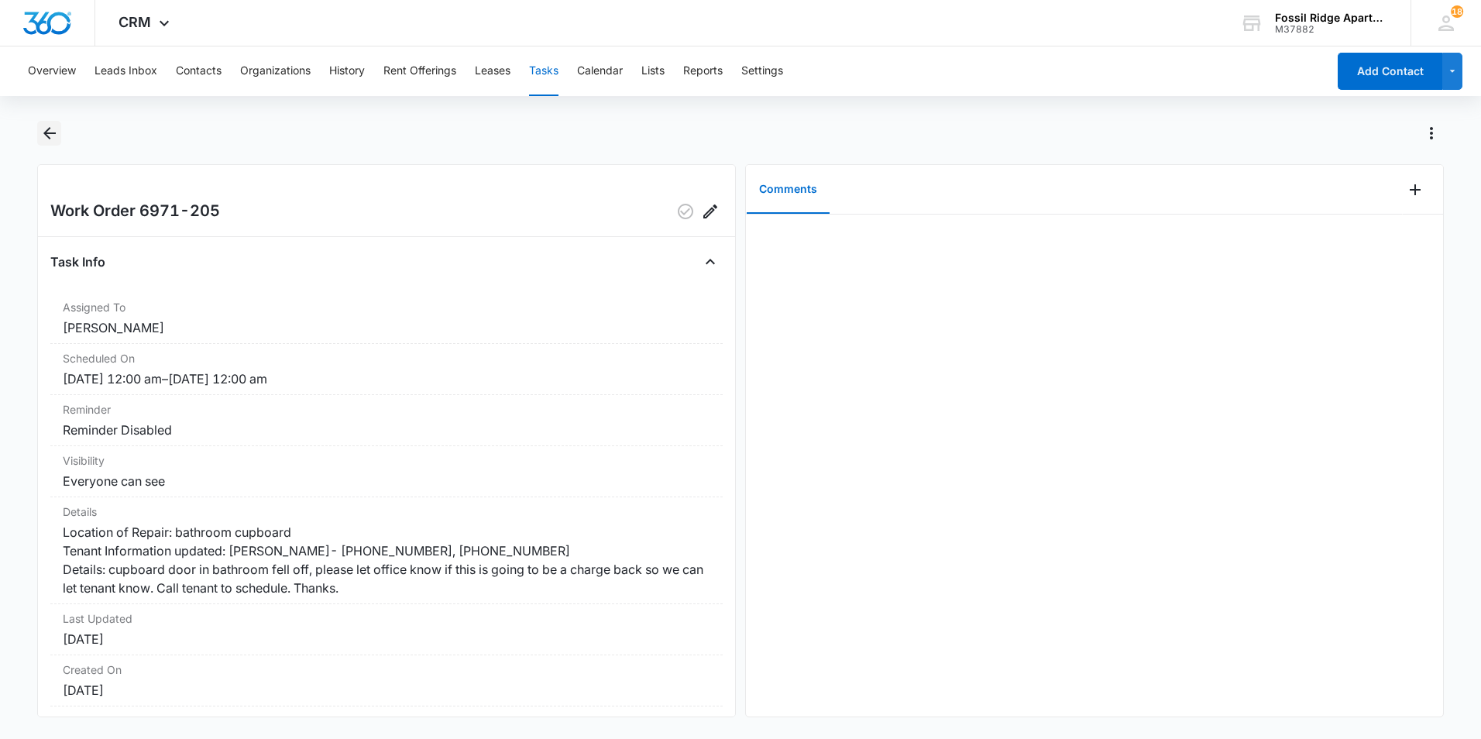
click at [55, 130] on icon "Back" at bounding box center [49, 133] width 19 height 19
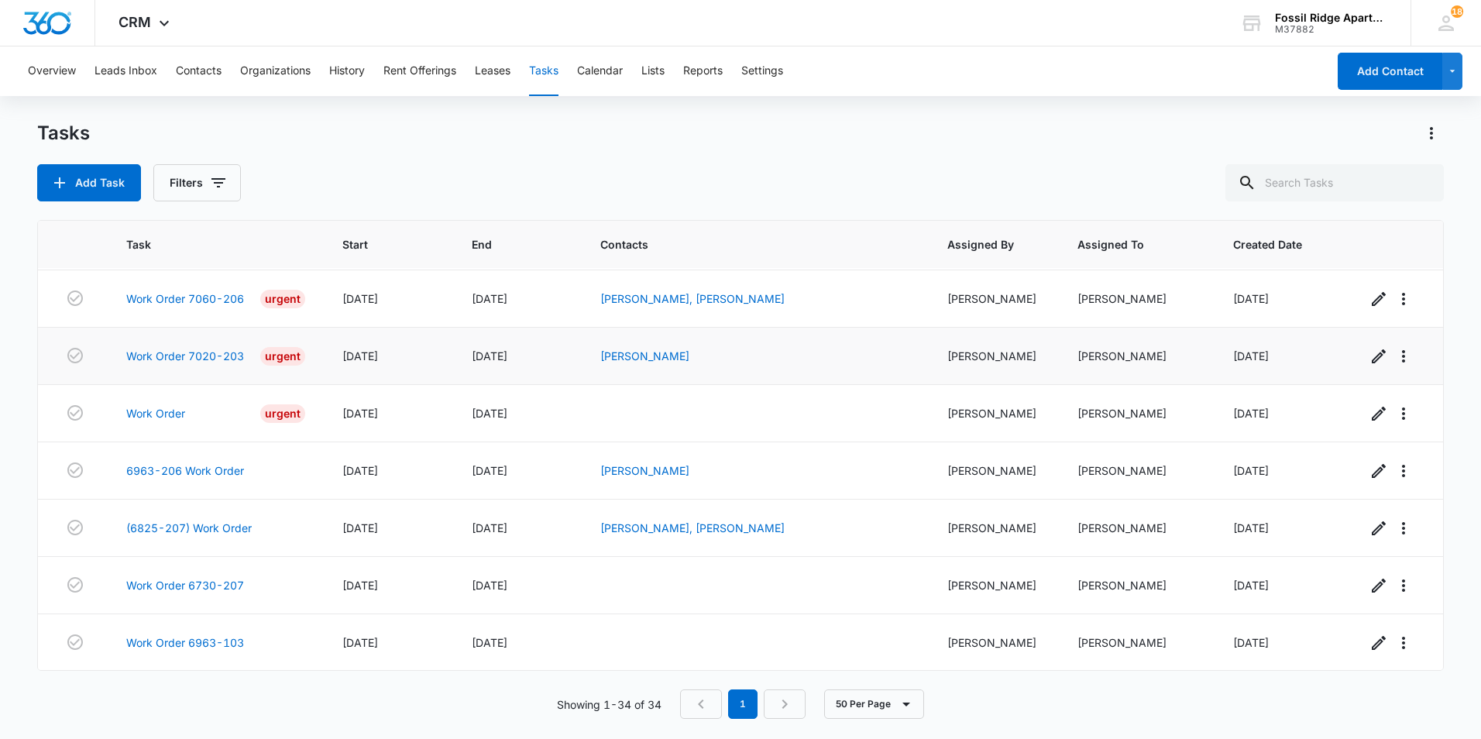
scroll to position [1547, 0]
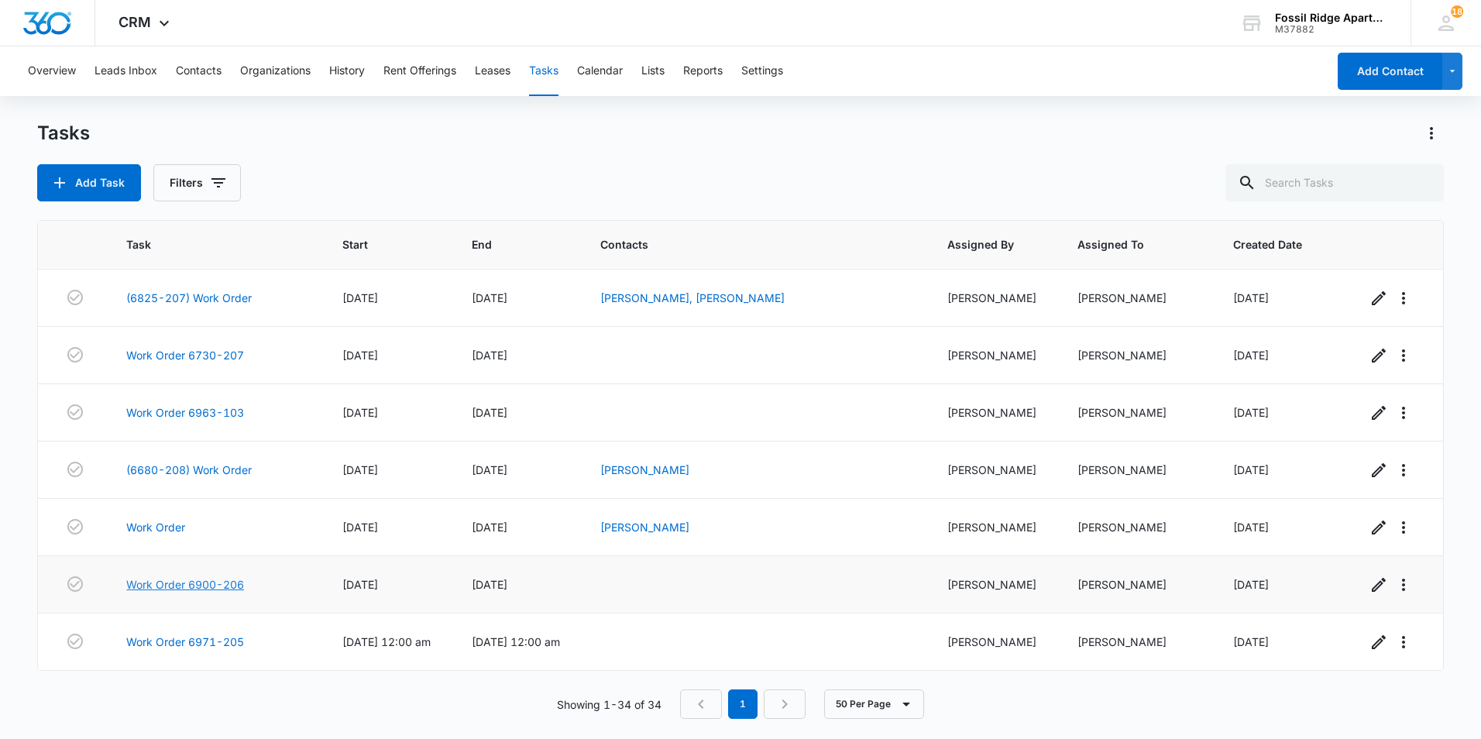
click at [204, 576] on link "Work Order 6900-206" at bounding box center [185, 584] width 118 height 16
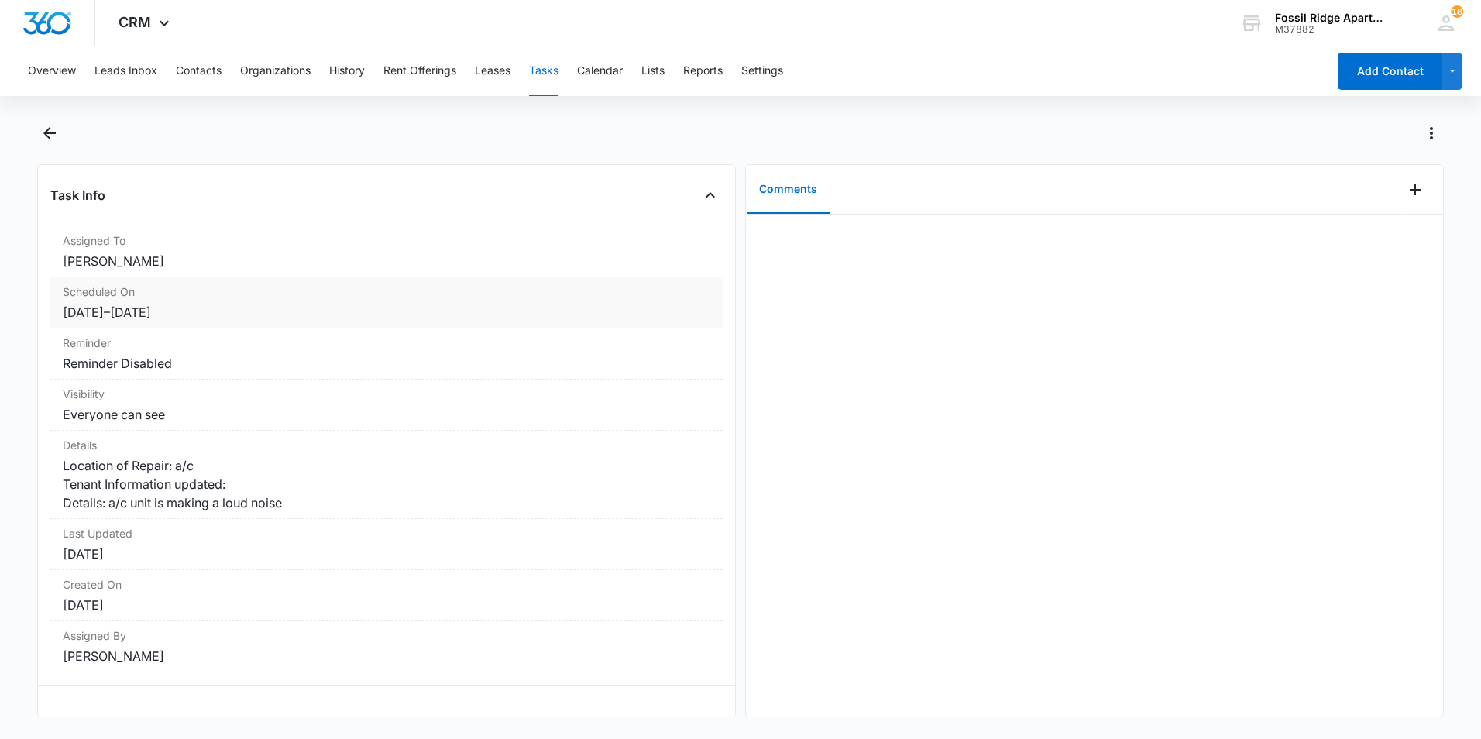
scroll to position [97, 0]
click at [40, 132] on icon "Back" at bounding box center [49, 133] width 19 height 19
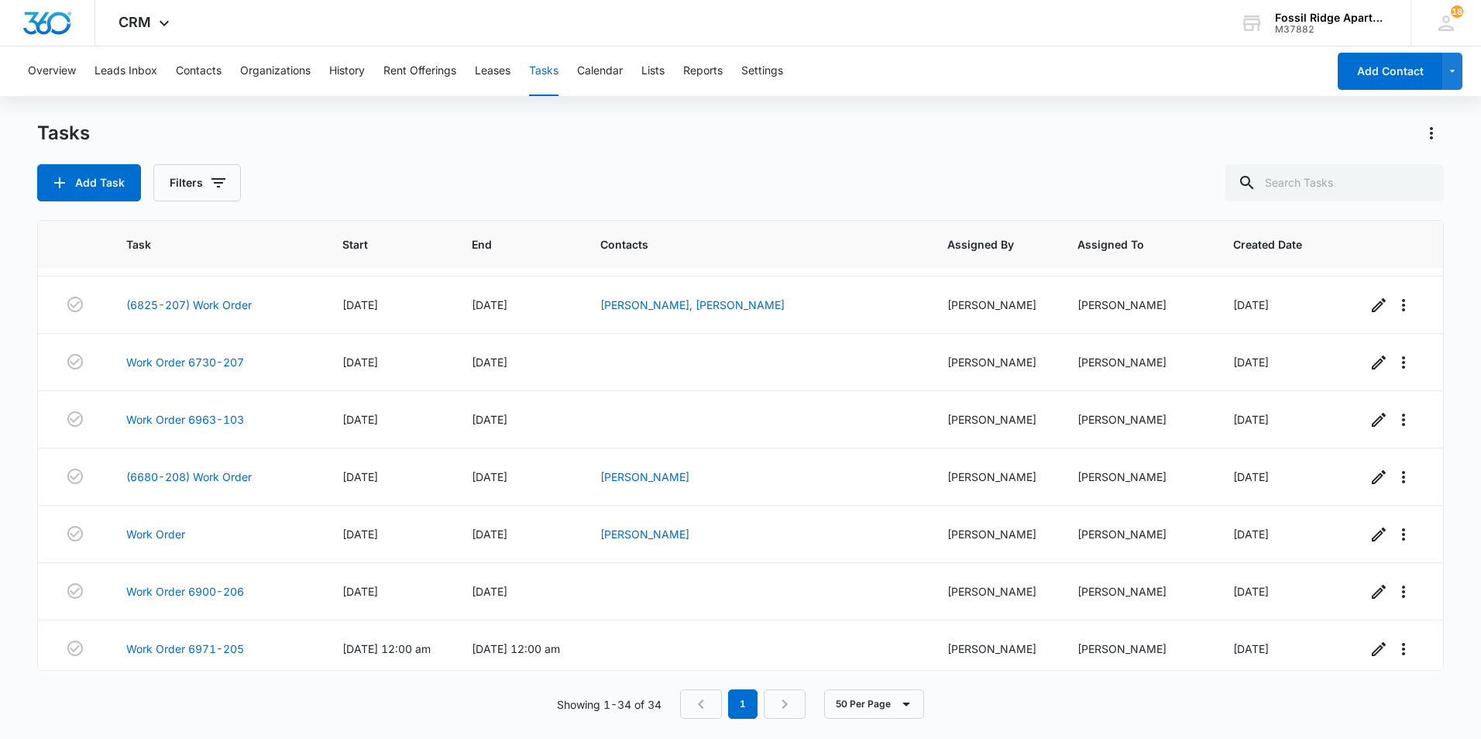
scroll to position [1547, 0]
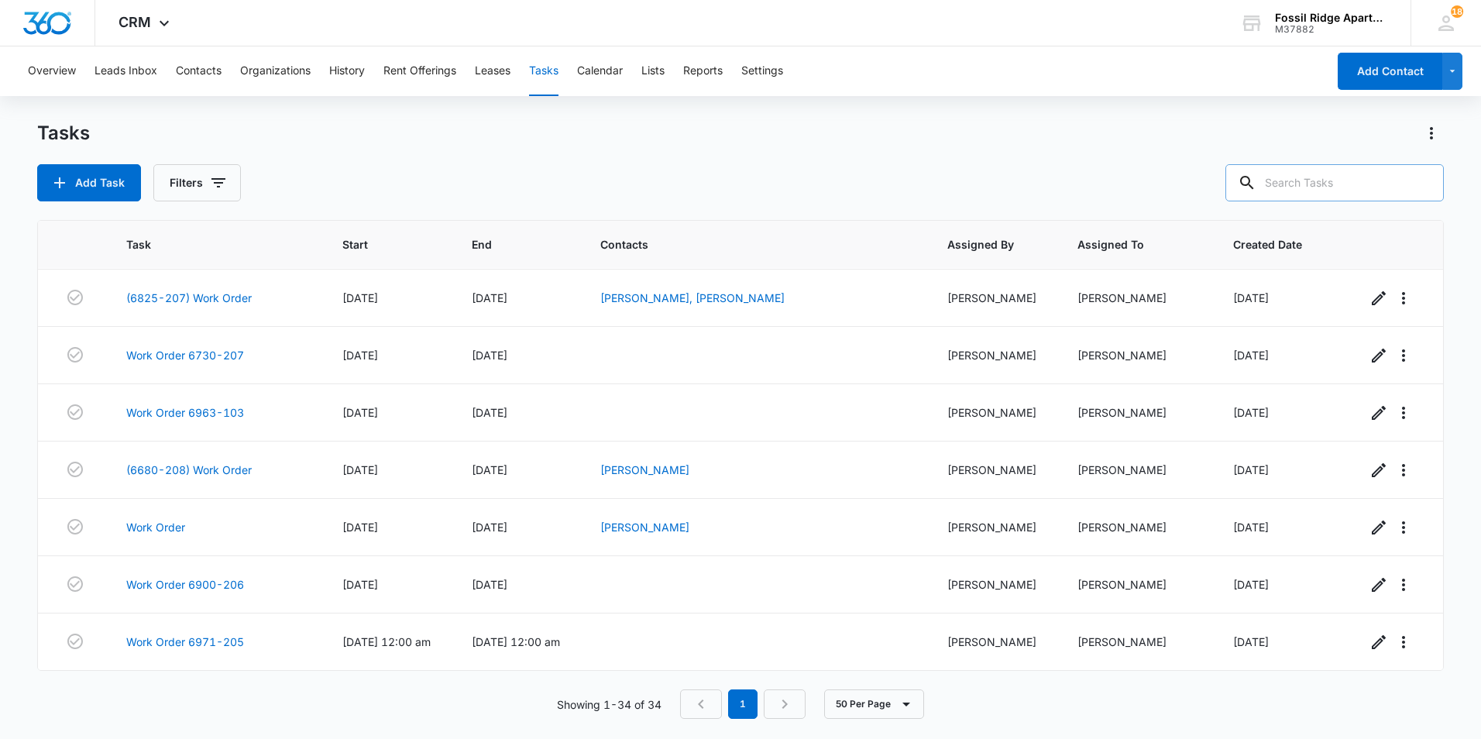
click at [1289, 181] on input "text" at bounding box center [1335, 182] width 218 height 37
type input "7000-202"
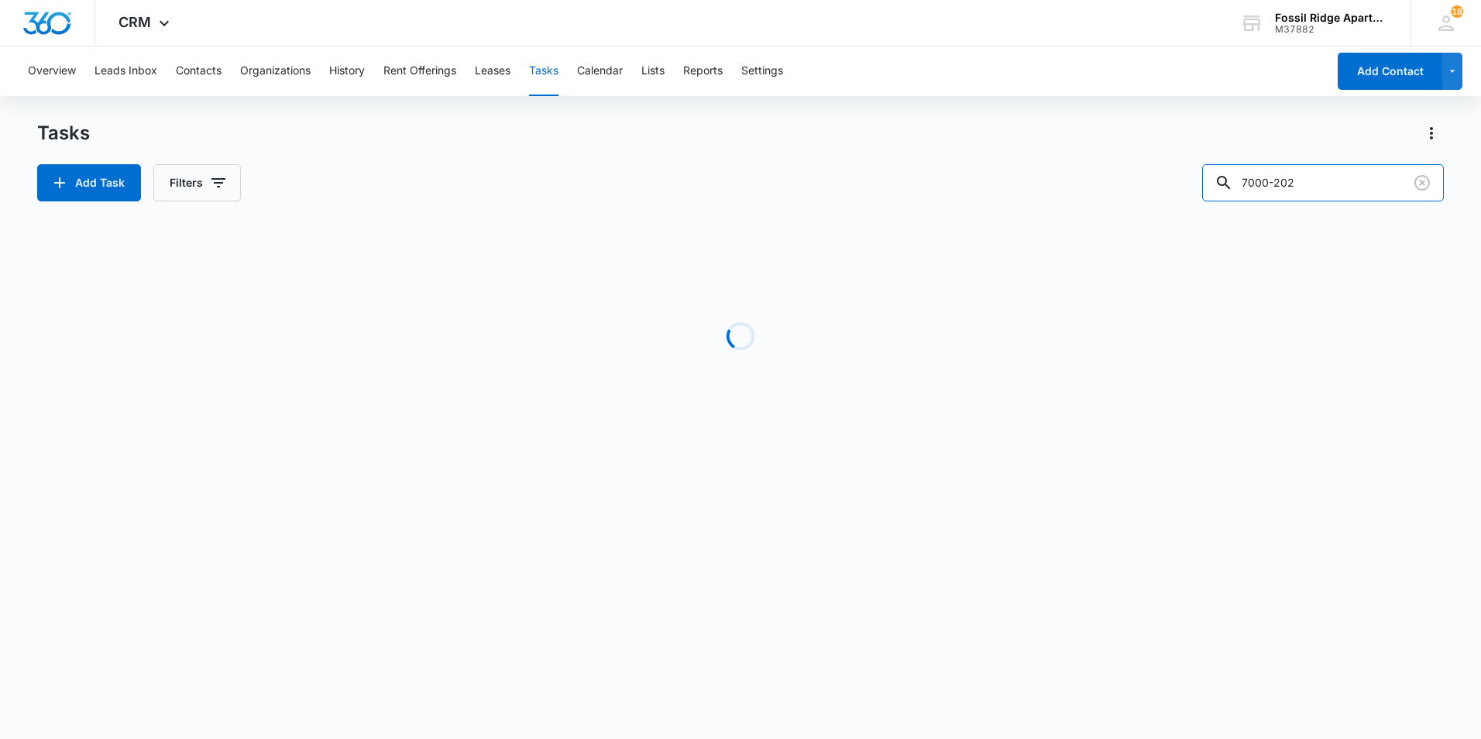
scroll to position [0, 0]
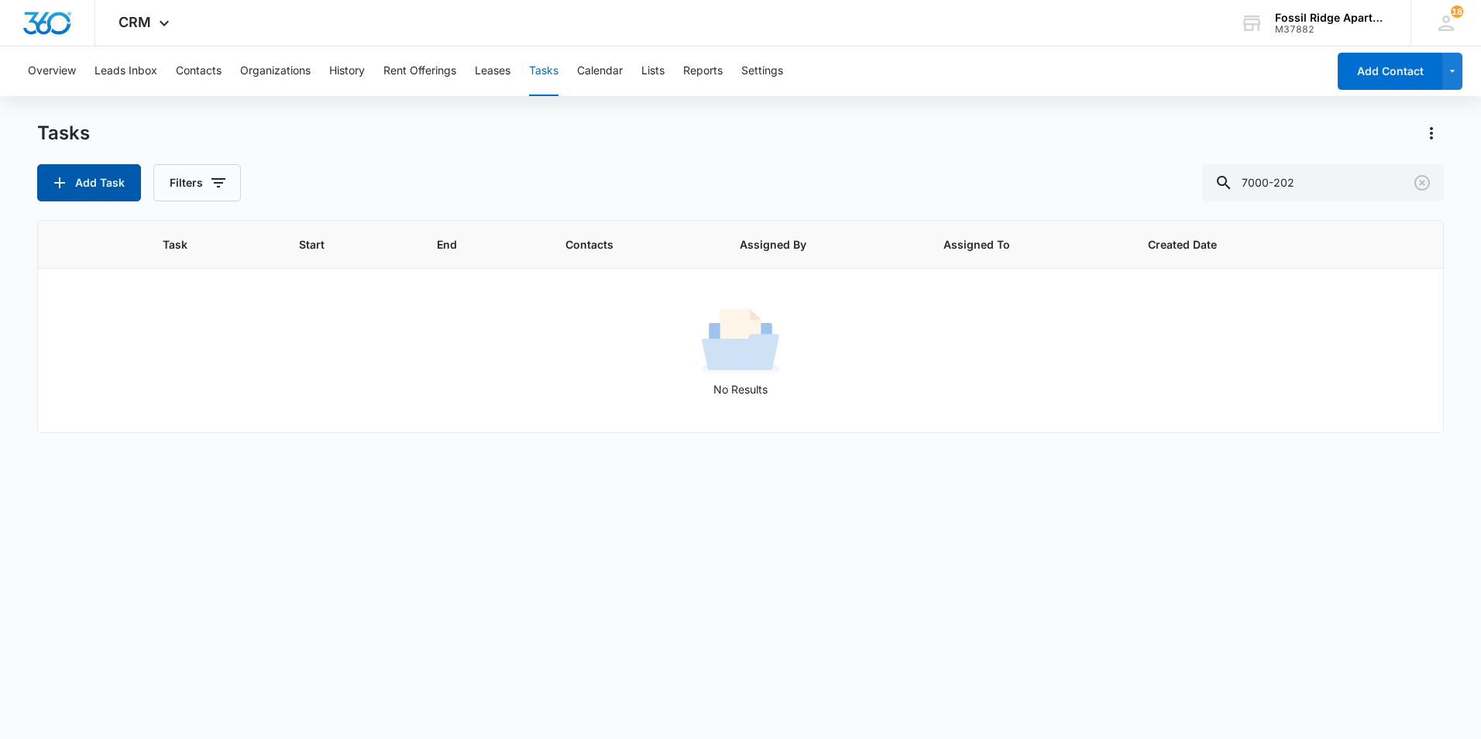
click at [101, 176] on button "Add Task" at bounding box center [89, 182] width 104 height 37
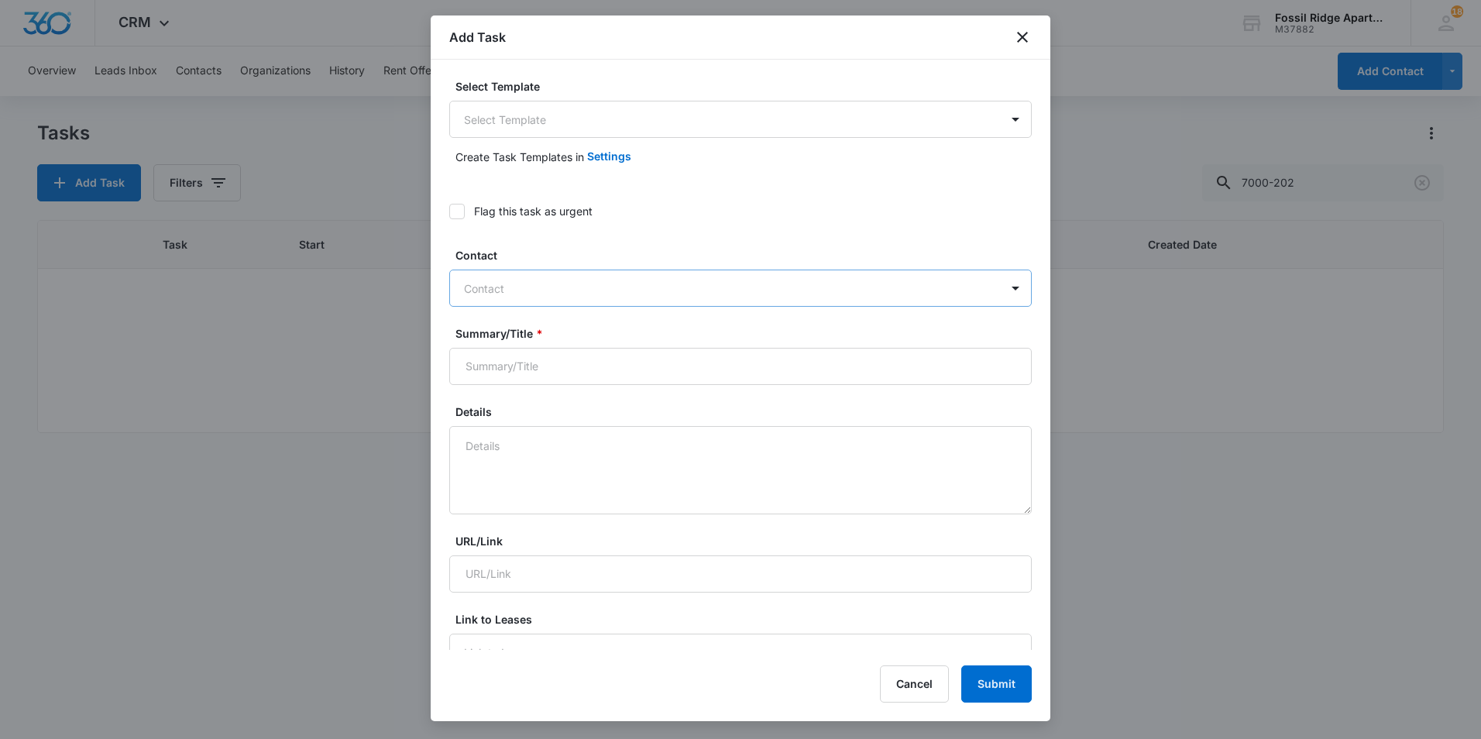
click at [592, 280] on div at bounding box center [731, 288] width 535 height 19
click at [1007, 115] on body "CRM Apps Reputation Websites Forms CRM Email Social POS Content Ads Intelligenc…" at bounding box center [740, 369] width 1481 height 739
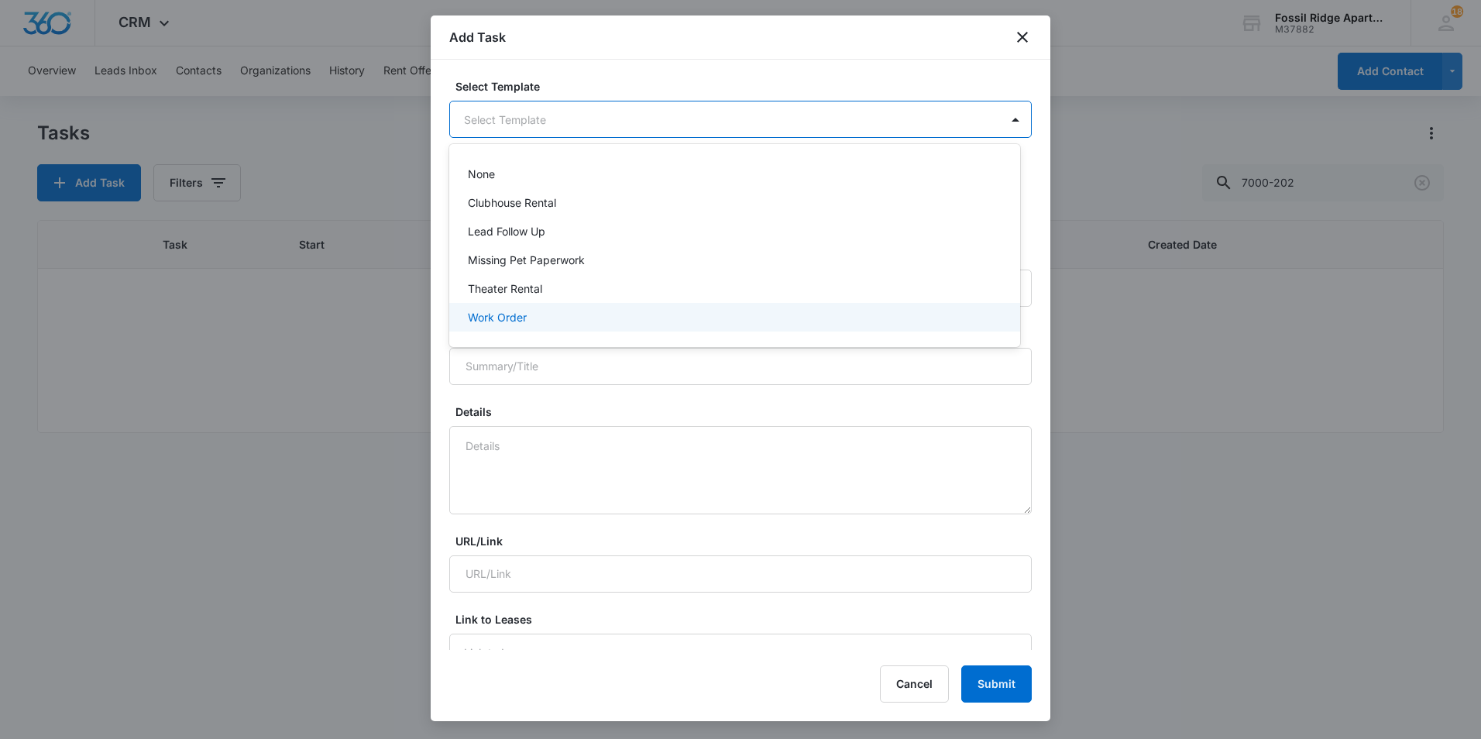
click at [508, 314] on p "Work Order" at bounding box center [497, 317] width 59 height 16
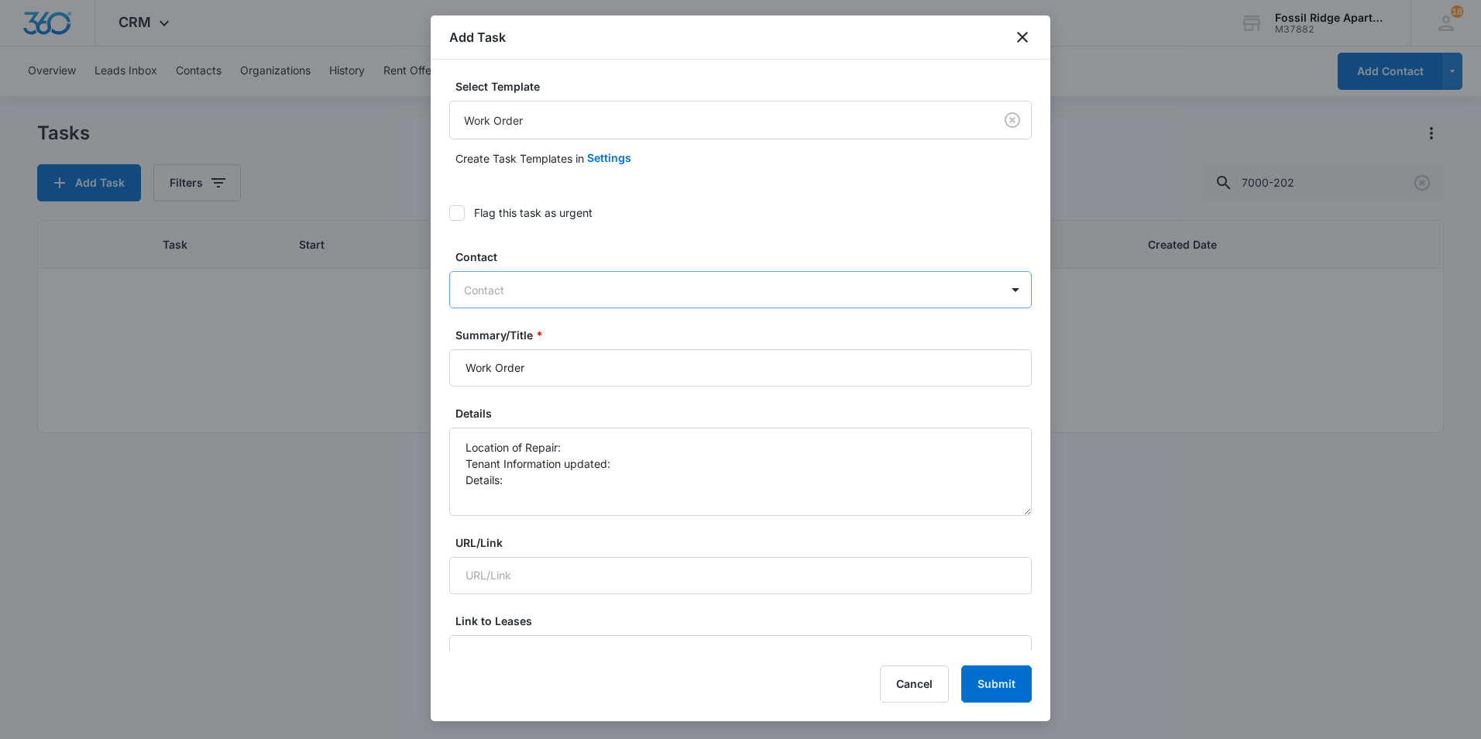
click at [556, 292] on div at bounding box center [731, 289] width 535 height 19
click at [613, 366] on input "Work Order" at bounding box center [740, 367] width 583 height 37
type input "Work Order 7000-202"
click at [590, 443] on textarea "Location of Repair: Tenant Information updated: Details:" at bounding box center [740, 472] width 583 height 88
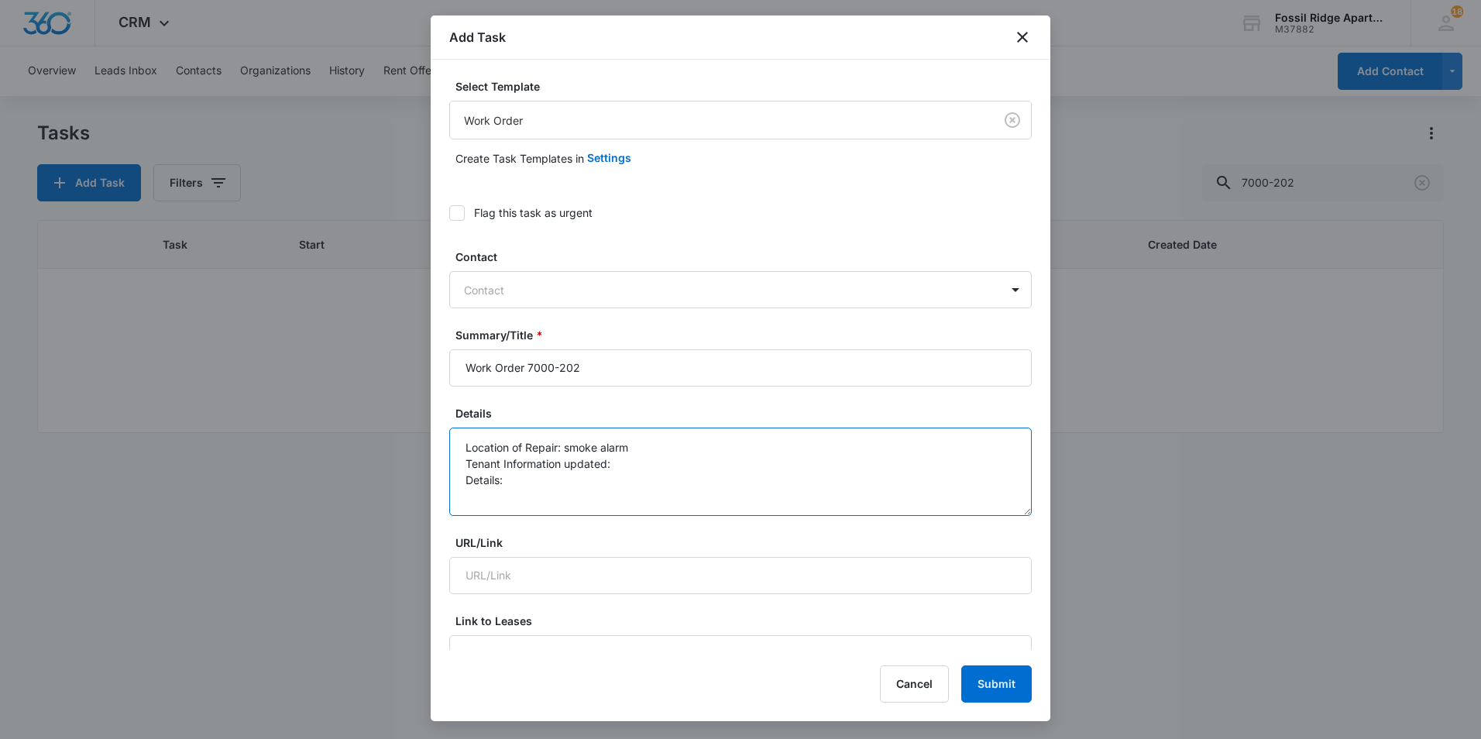
click at [594, 474] on textarea "Location of Repair: smoke alarm Tenant Information updated: Details:" at bounding box center [740, 472] width 583 height 88
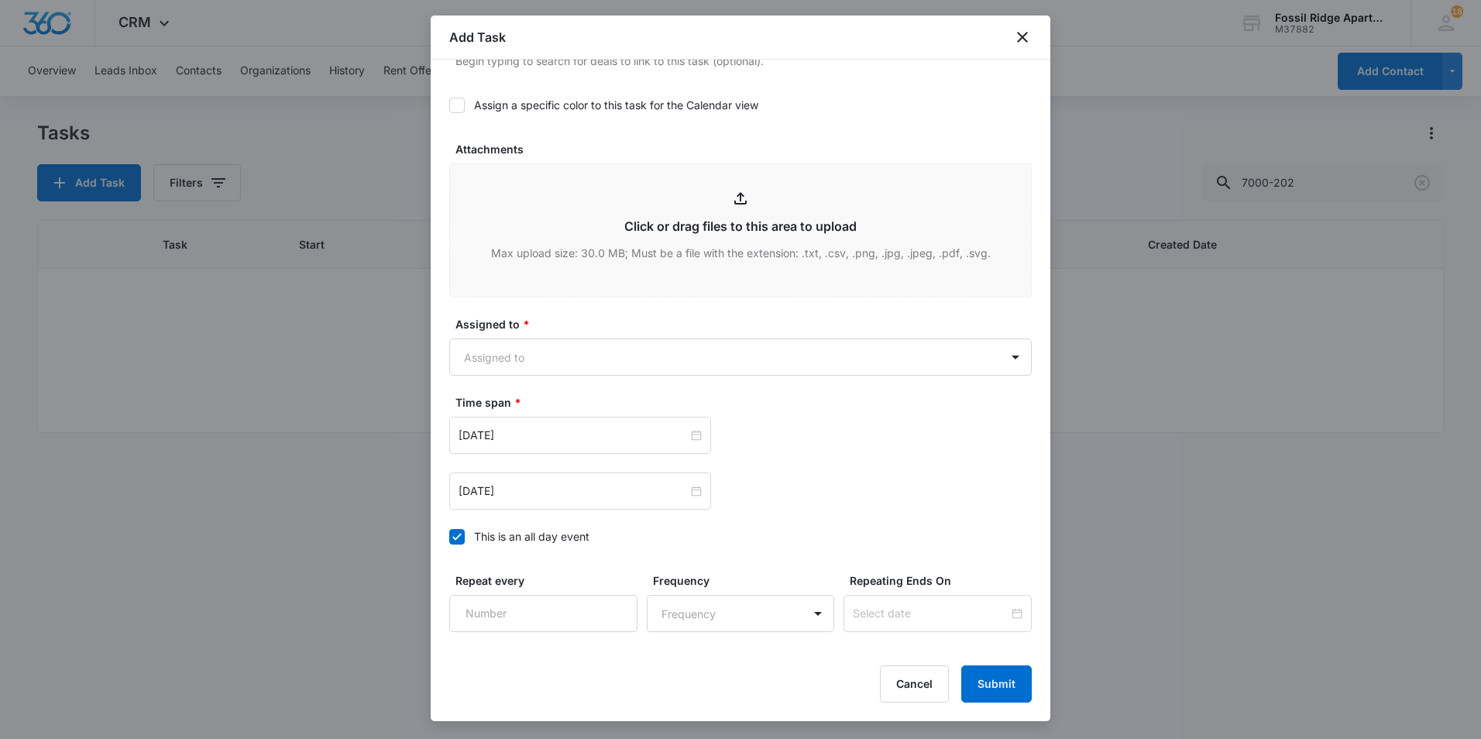
scroll to position [841, 0]
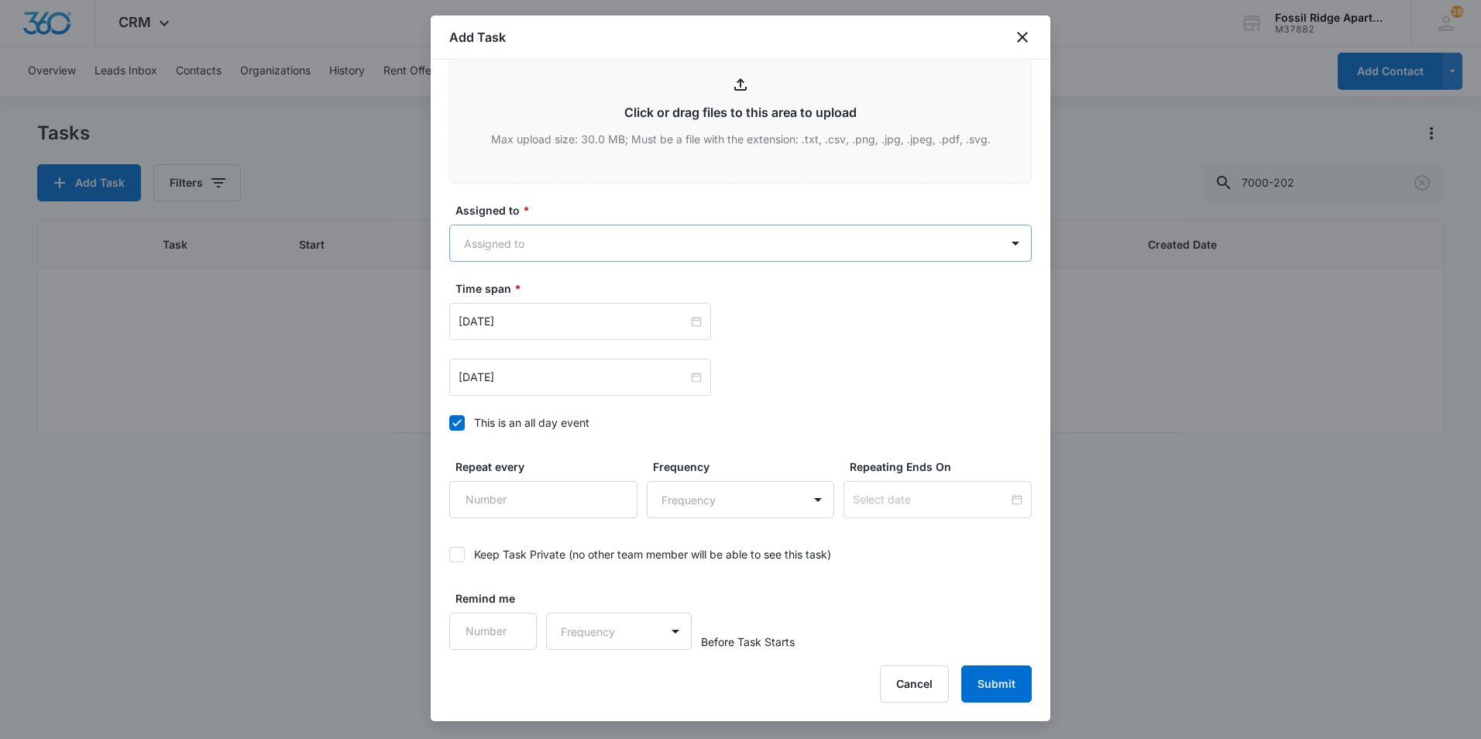
type textarea "Location of Repair: smoke alarm Tenant Information updated: Details: smoke alar…"
click at [744, 239] on body "CRM Apps Reputation Websites Forms CRM Email Social POS Content Ads Intelligenc…" at bounding box center [740, 369] width 1481 height 739
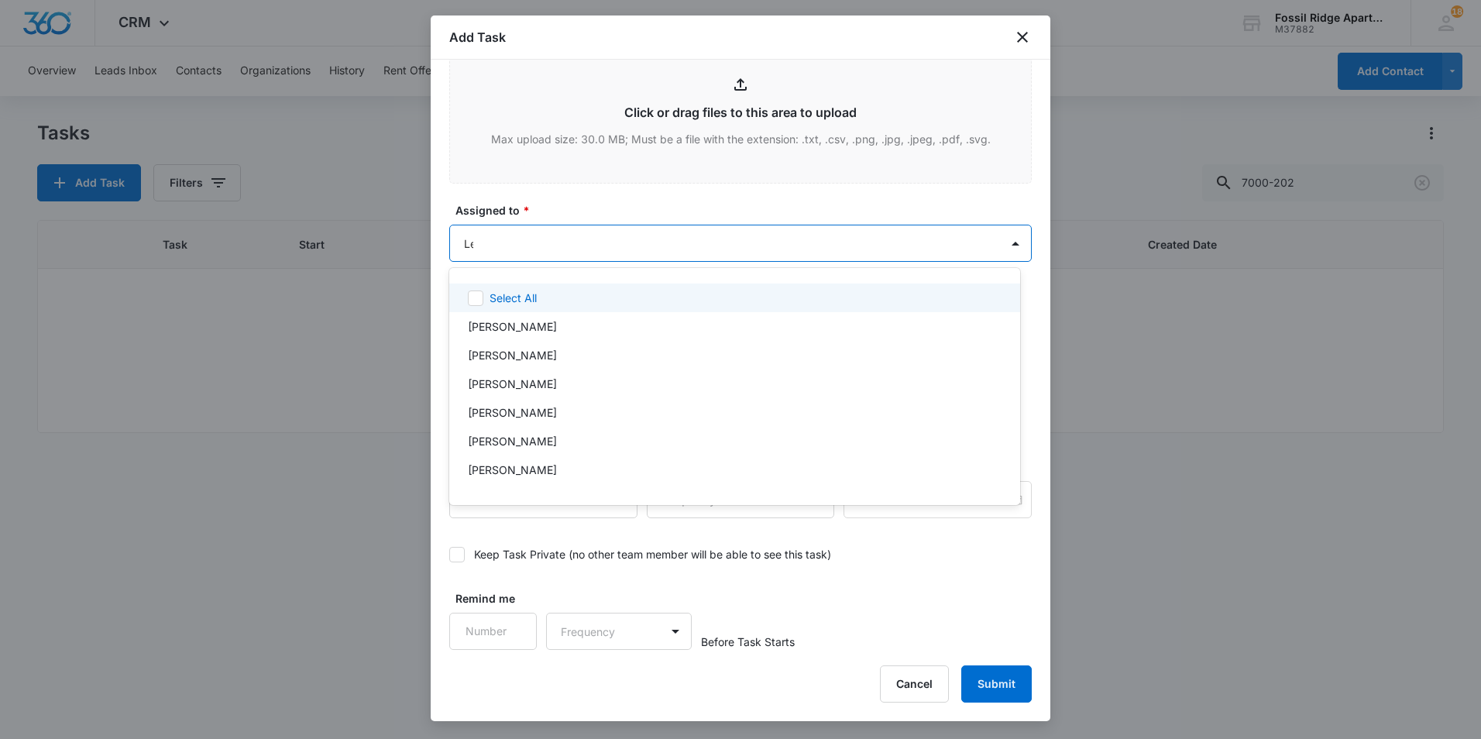
type input "[PERSON_NAME]"
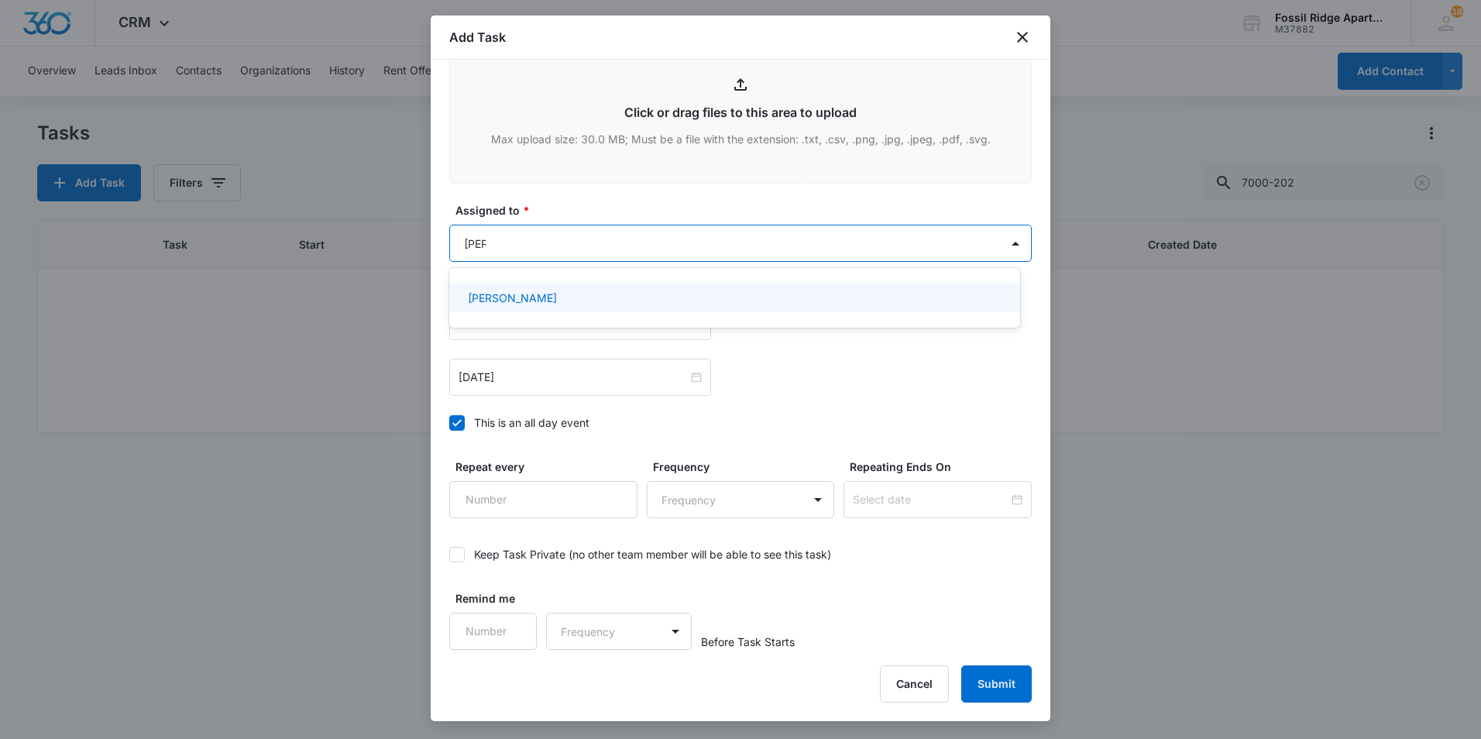
click at [535, 295] on p "[PERSON_NAME]" at bounding box center [512, 298] width 89 height 16
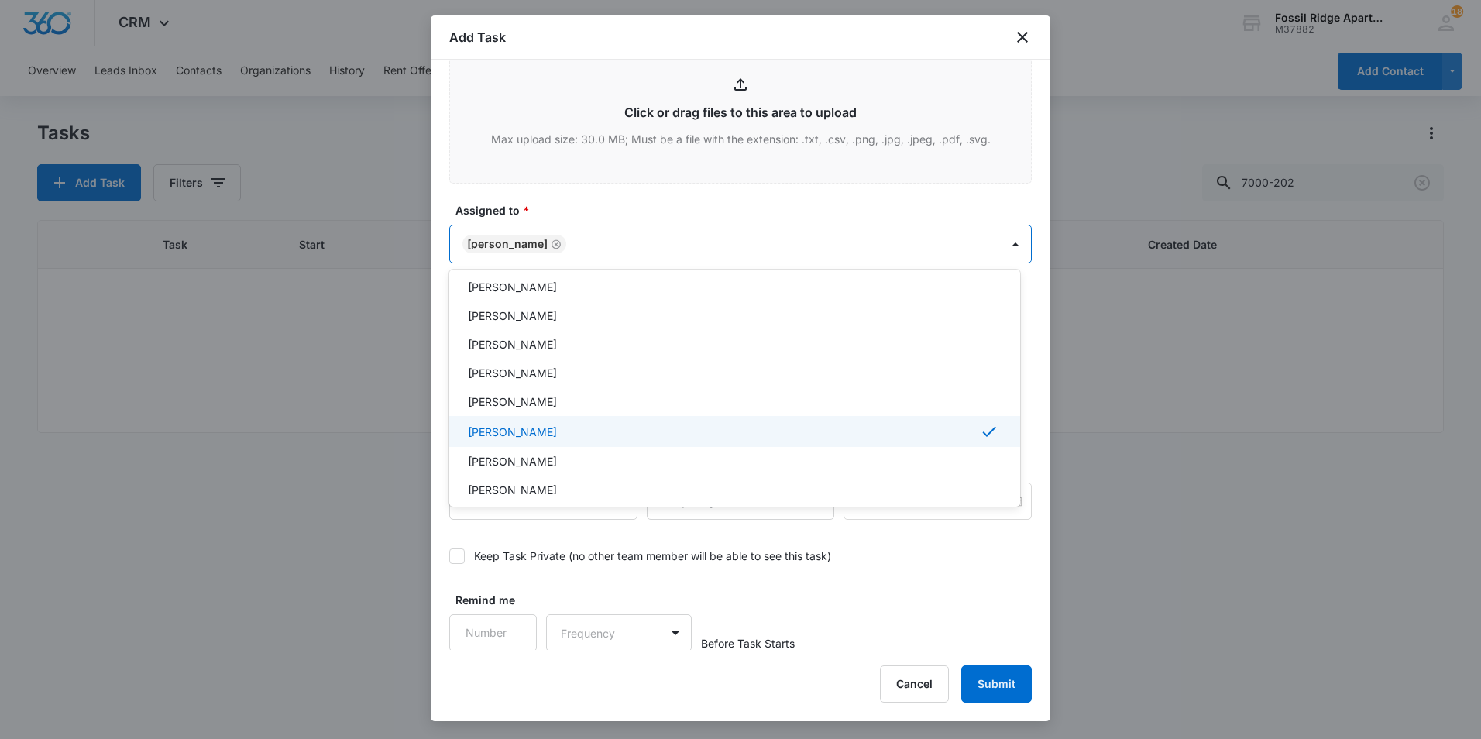
scroll to position [310, 0]
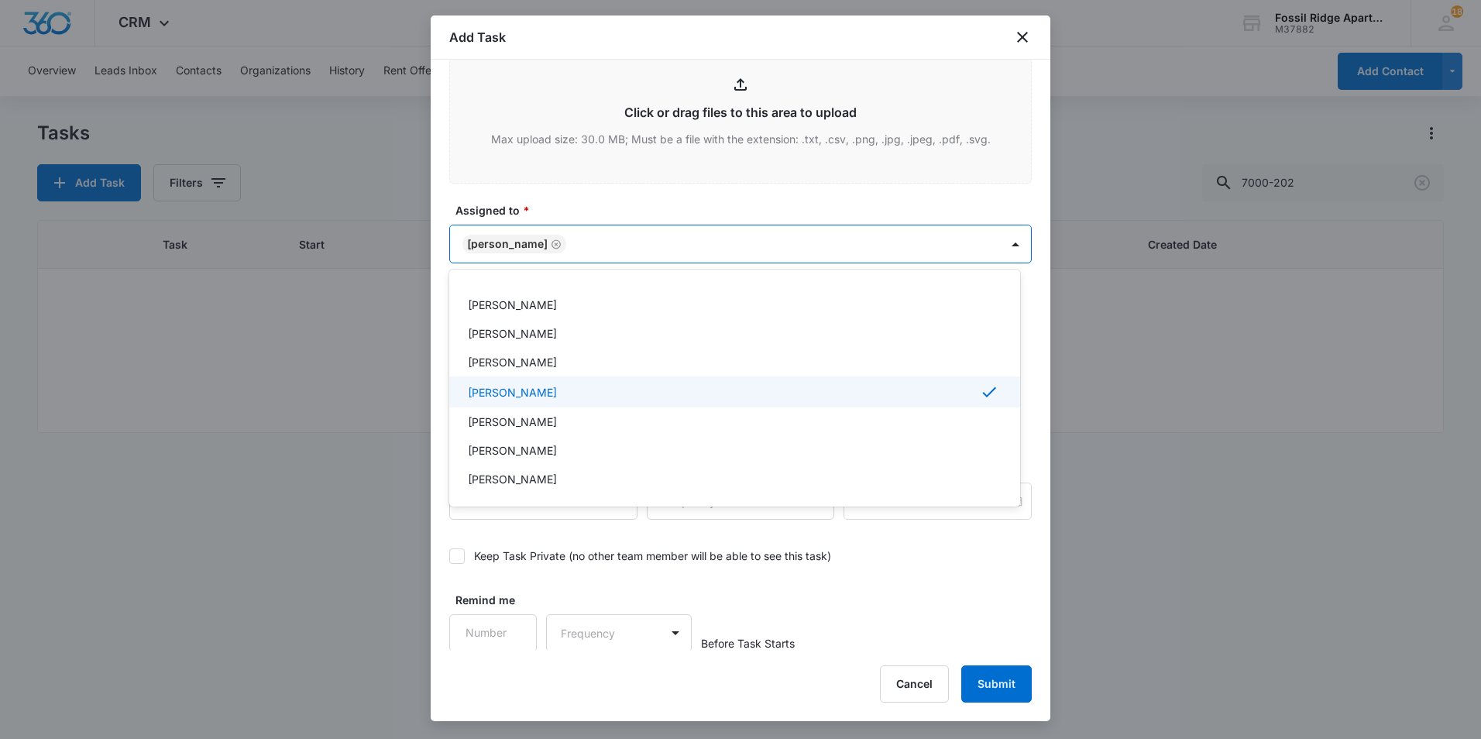
click at [500, 394] on p "[PERSON_NAME]" at bounding box center [512, 392] width 89 height 16
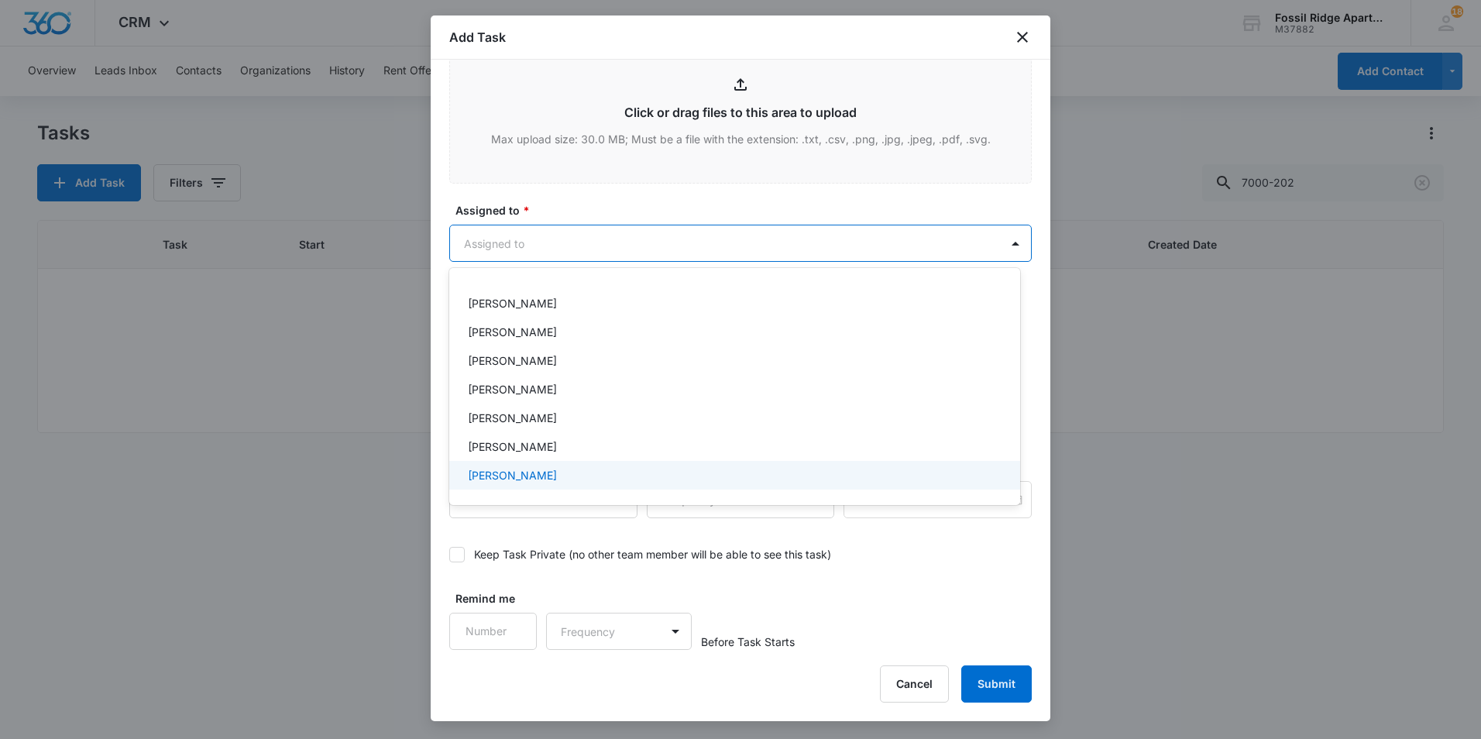
click at [925, 552] on div at bounding box center [740, 369] width 1481 height 739
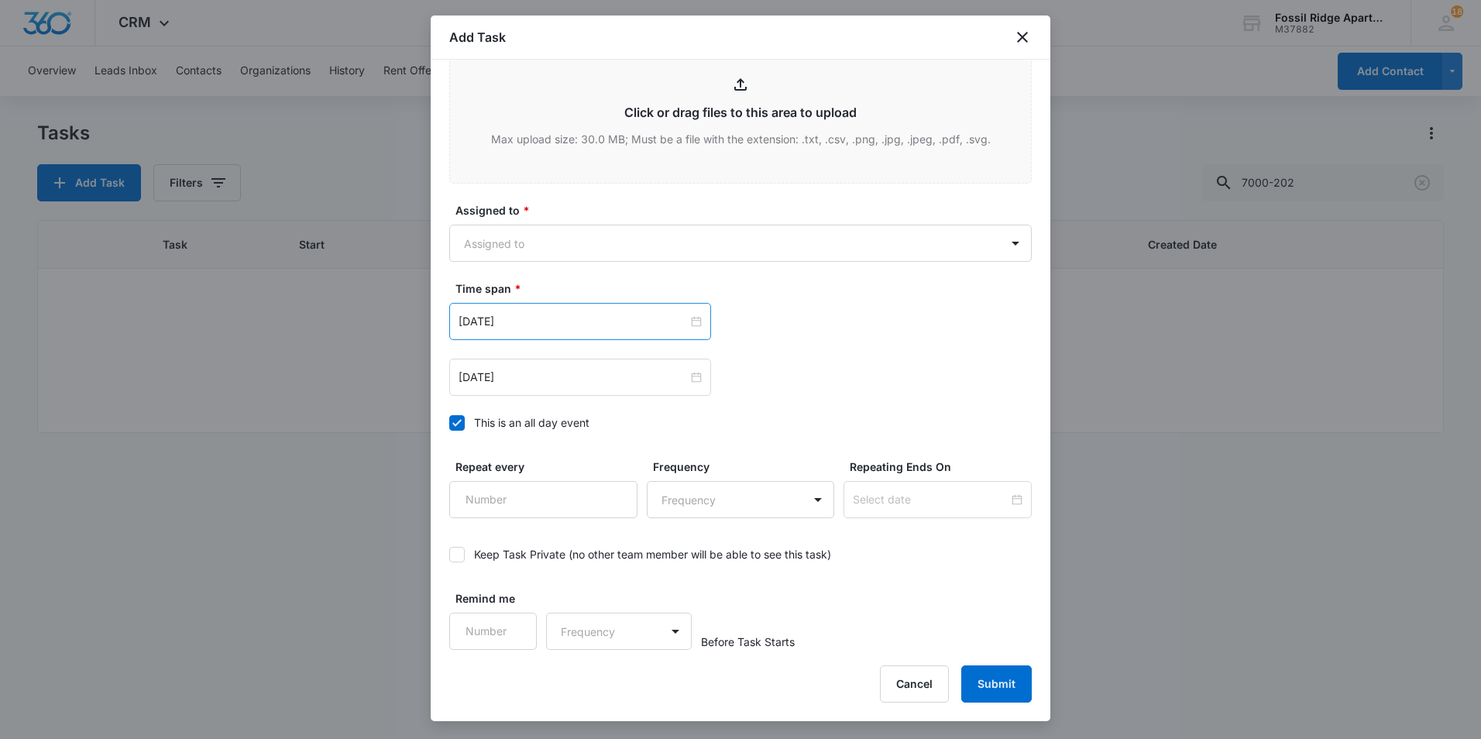
click at [587, 311] on div "[DATE]" at bounding box center [580, 321] width 262 height 37
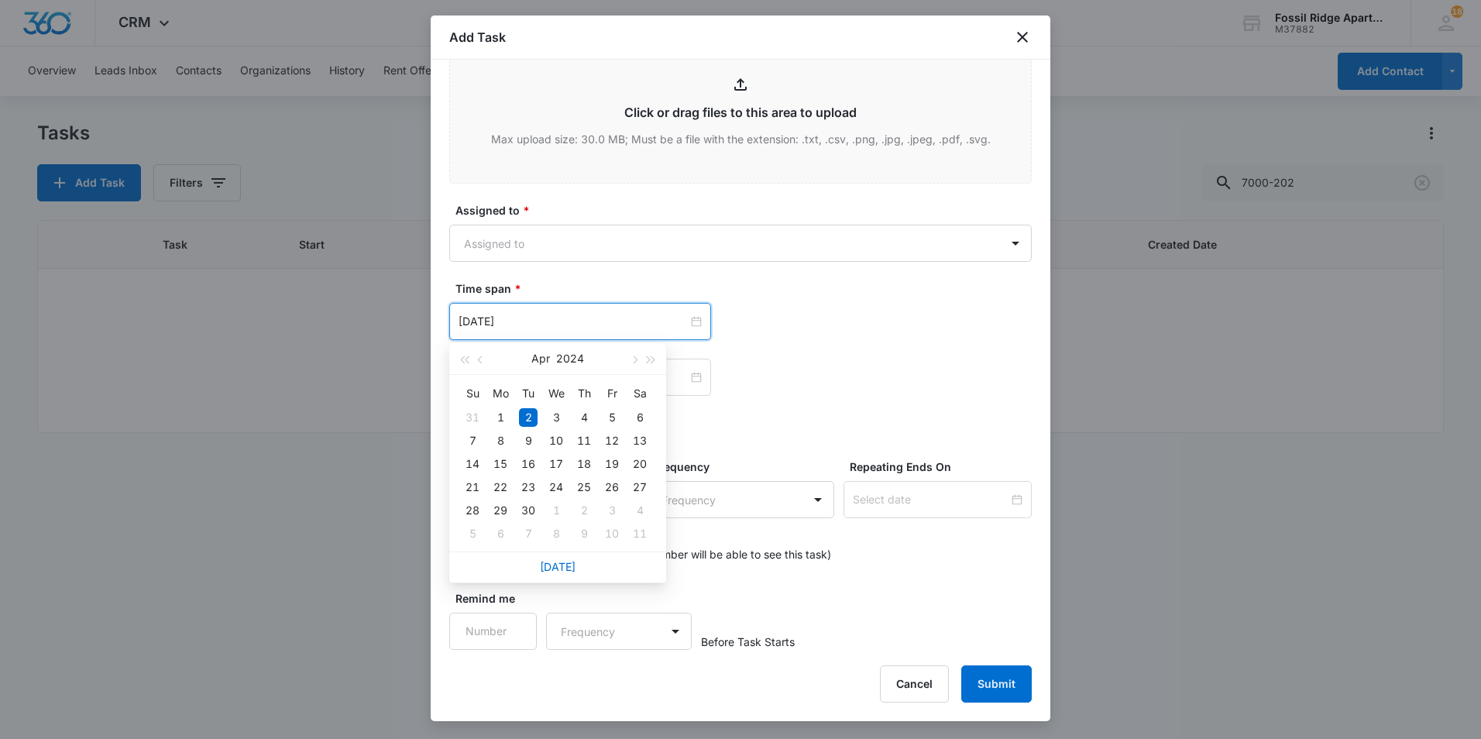
click at [535, 567] on div "[DATE]" at bounding box center [557, 567] width 217 height 31
click at [556, 560] on link "[DATE]" at bounding box center [558, 566] width 36 height 13
type input "[DATE]"
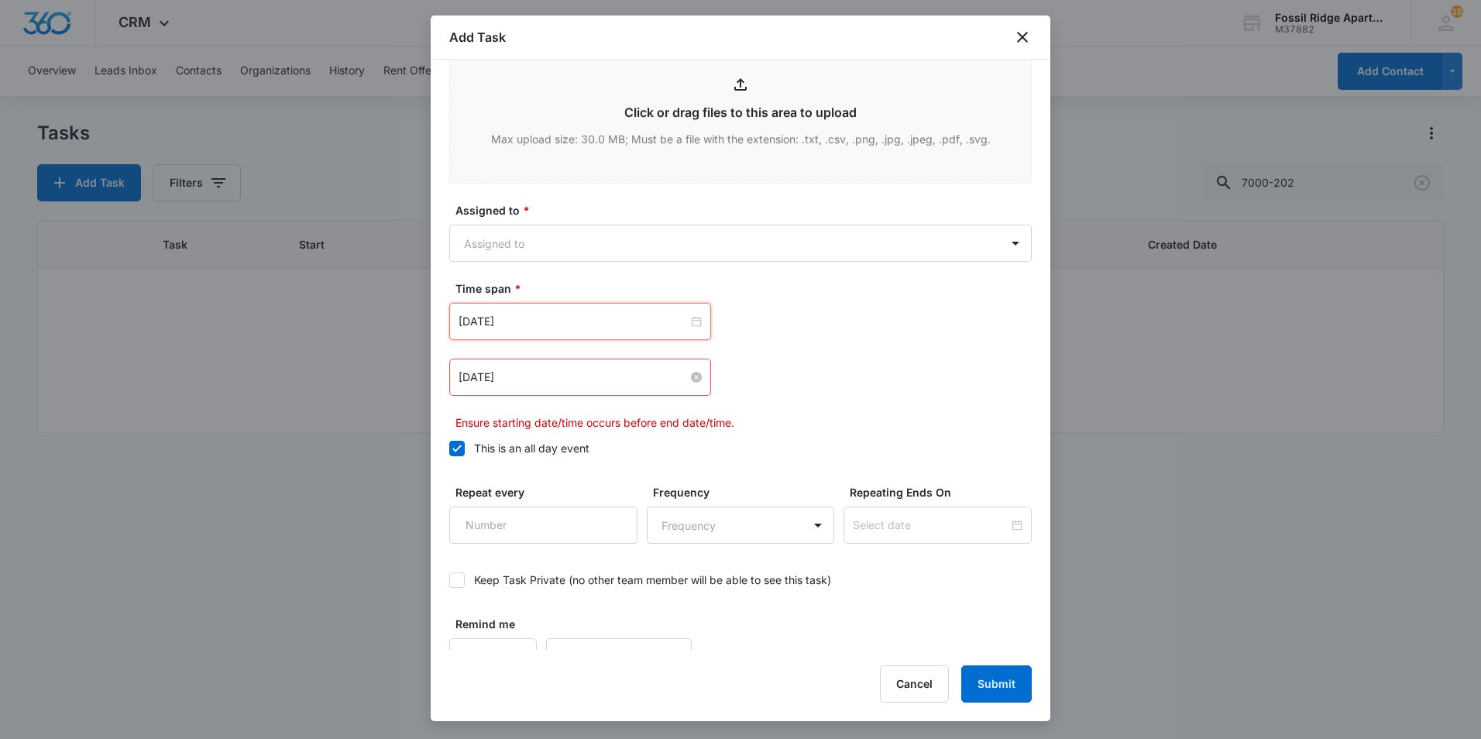
click at [620, 376] on input "[DATE]" at bounding box center [573, 377] width 229 height 17
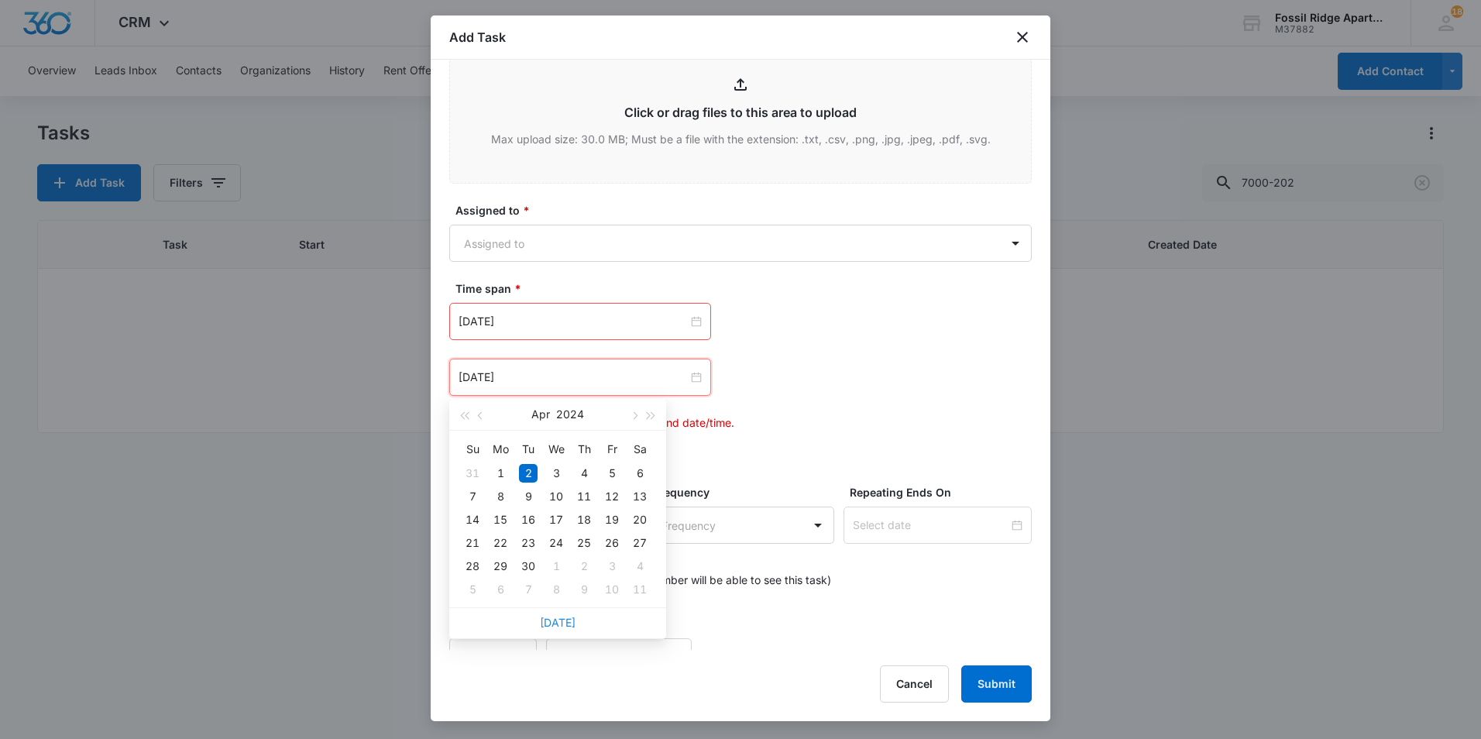
click at [552, 617] on link "[DATE]" at bounding box center [558, 622] width 36 height 13
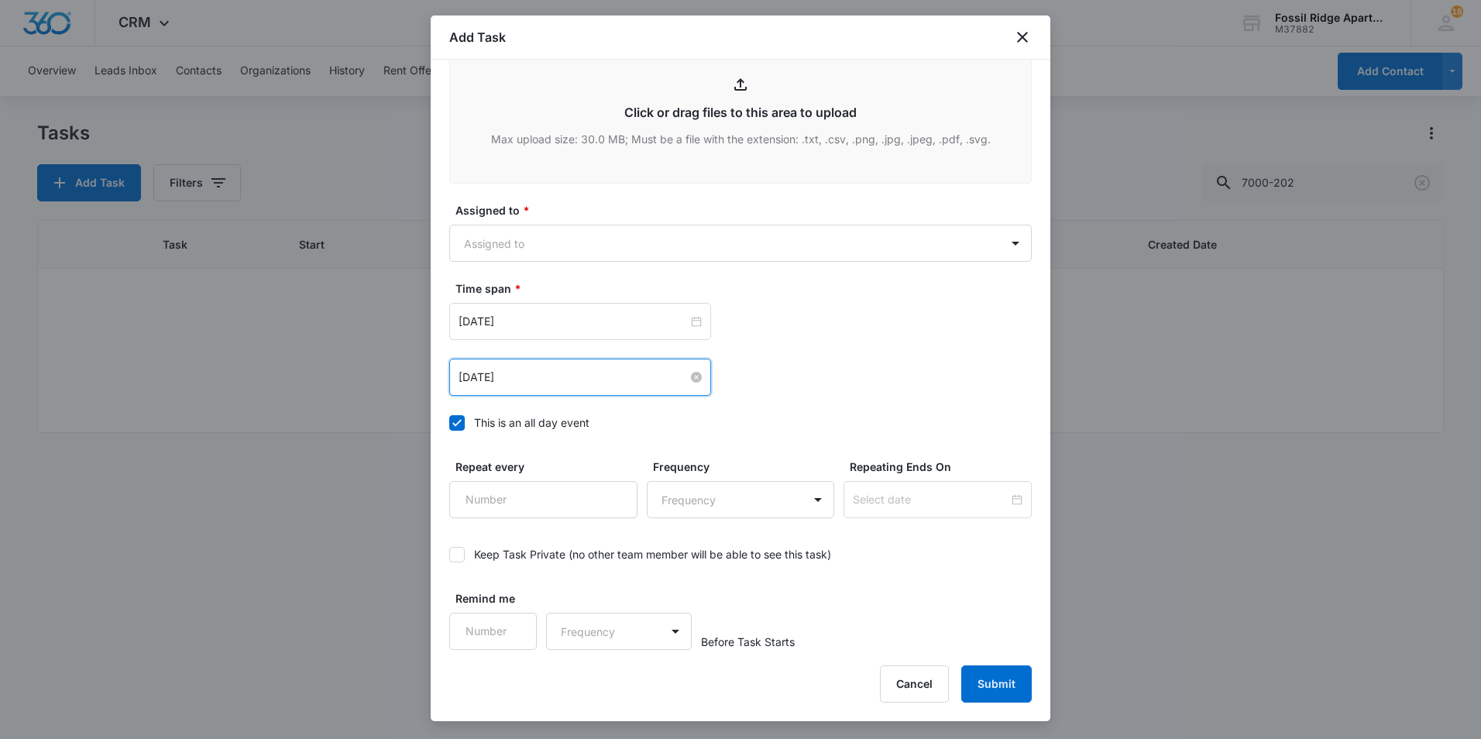
click at [584, 377] on input "[DATE]" at bounding box center [573, 377] width 229 height 17
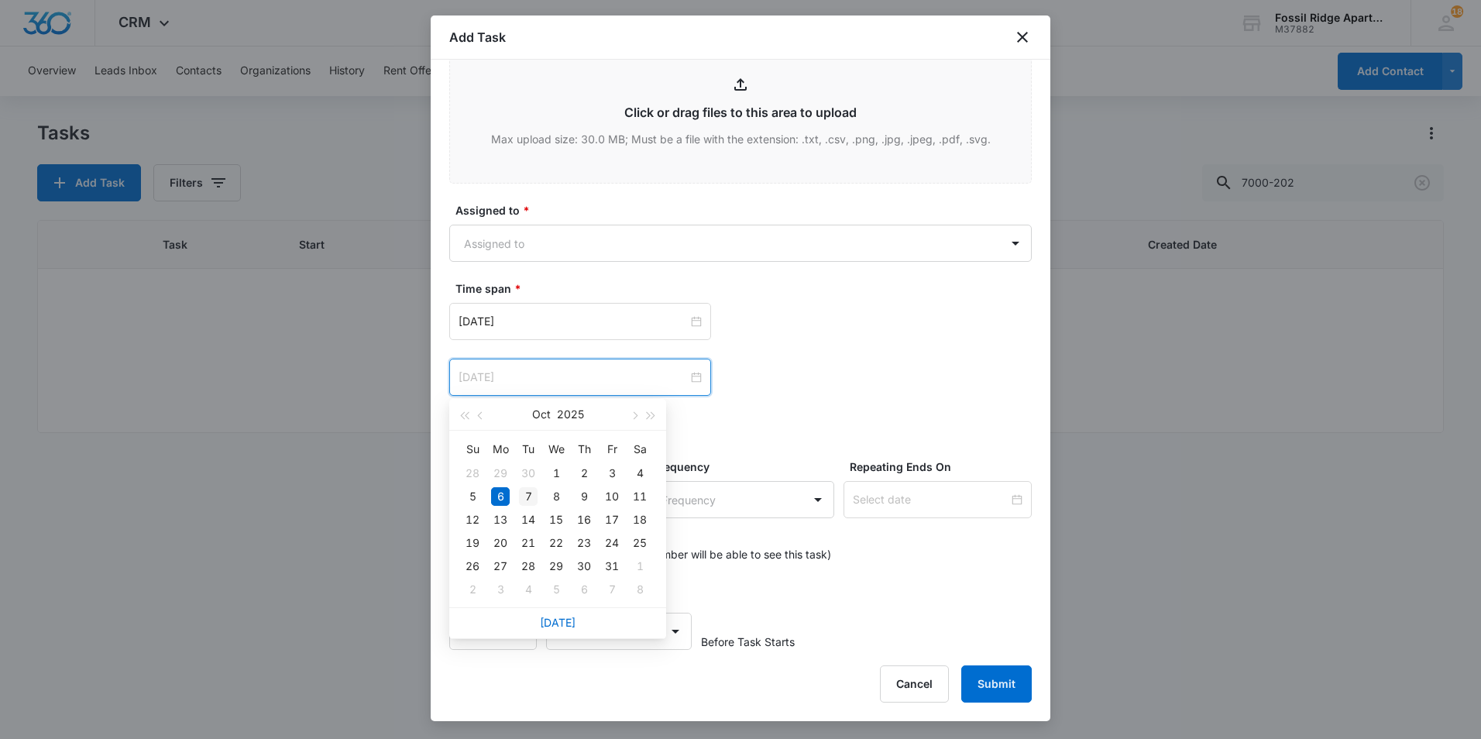
type input "[DATE]"
click at [528, 494] on div "7" at bounding box center [528, 496] width 19 height 19
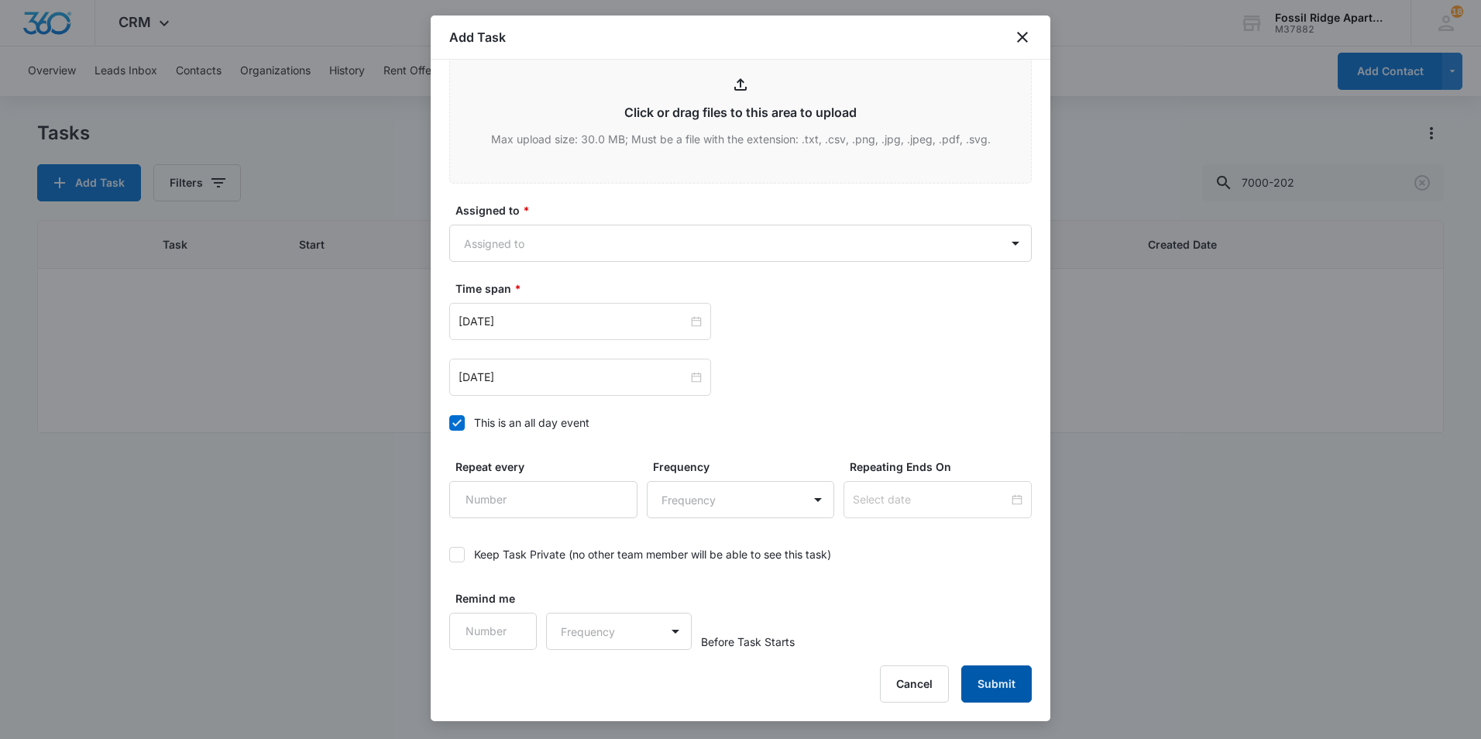
click at [992, 684] on button "Submit" at bounding box center [997, 684] width 71 height 37
click at [581, 256] on body "CRM Apps Reputation Websites Forms CRM Email Social POS Content Ads Intelligenc…" at bounding box center [740, 369] width 1481 height 739
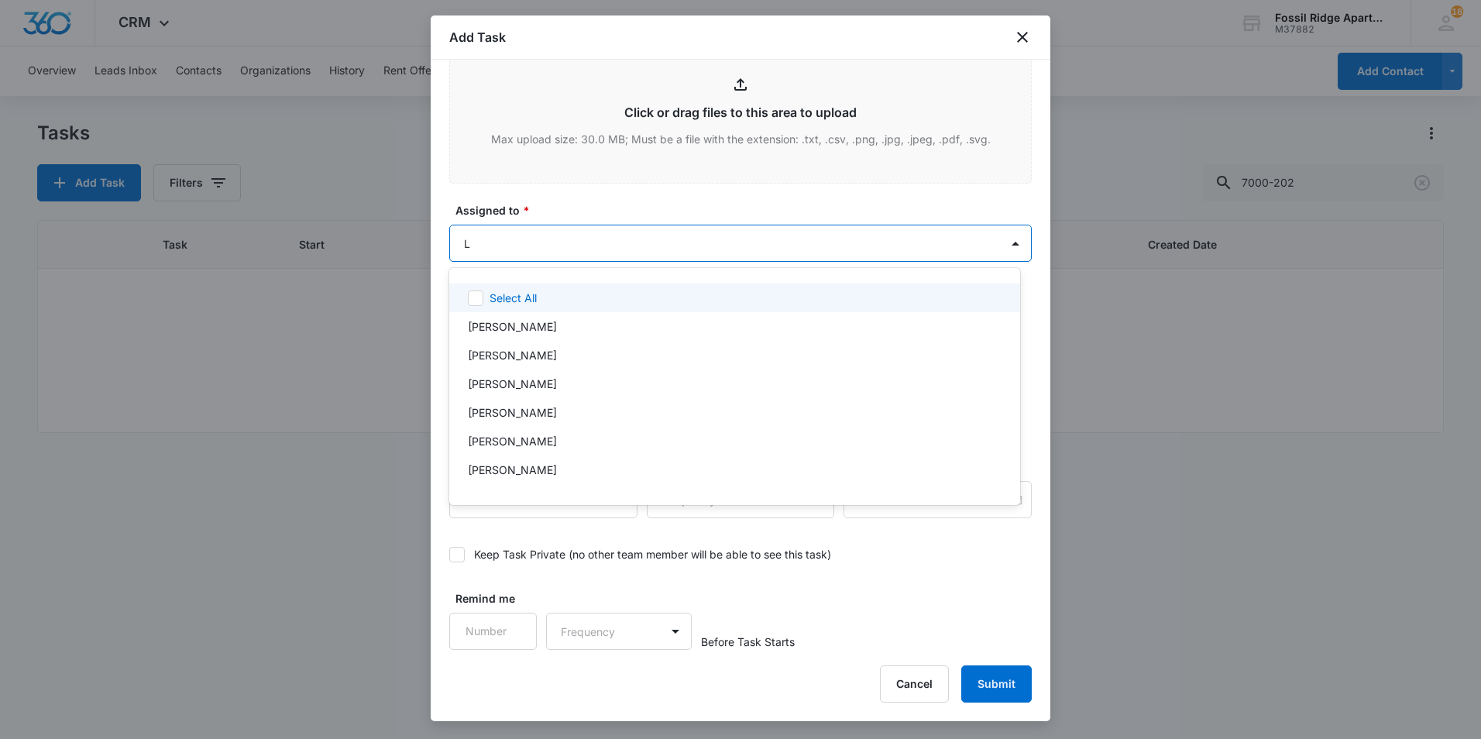
type input "Le"
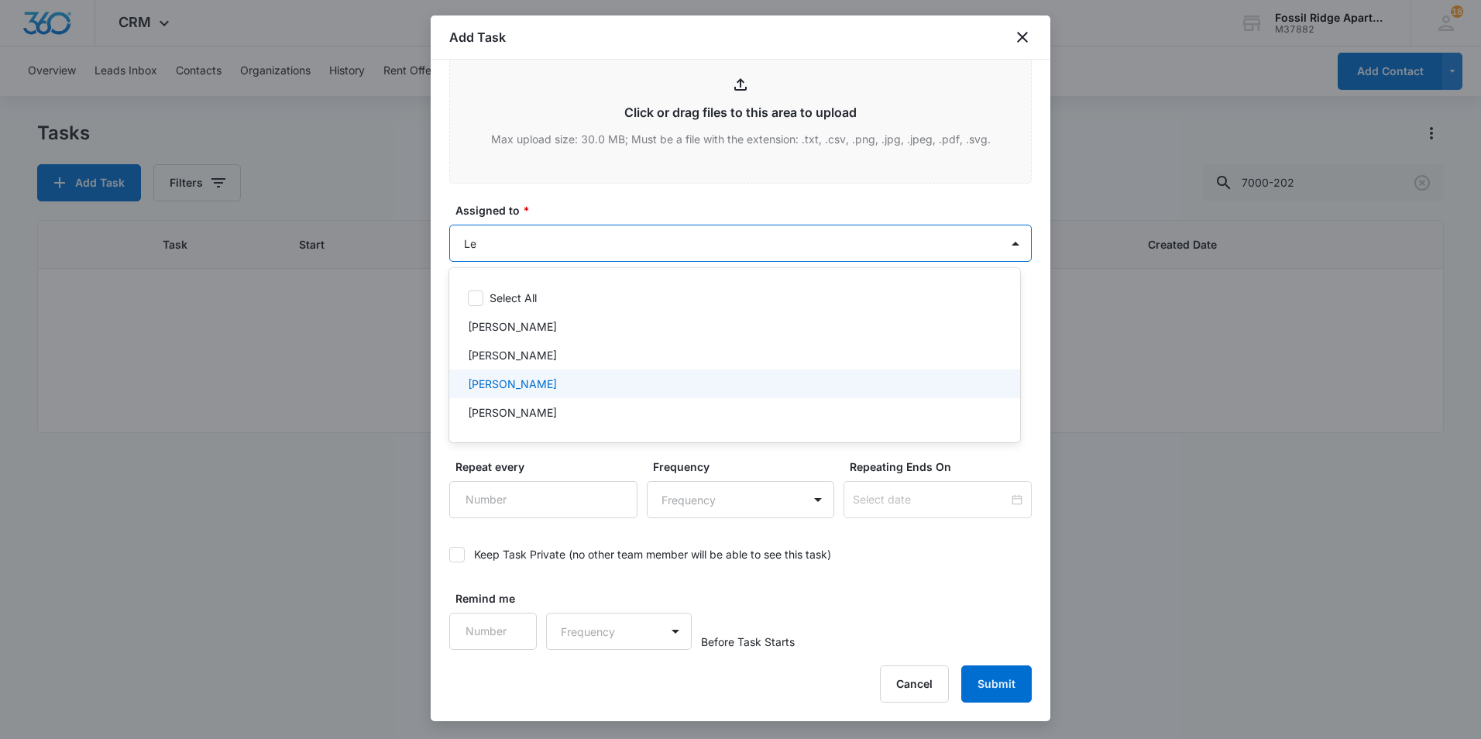
click at [504, 378] on p "[PERSON_NAME]" at bounding box center [512, 384] width 89 height 16
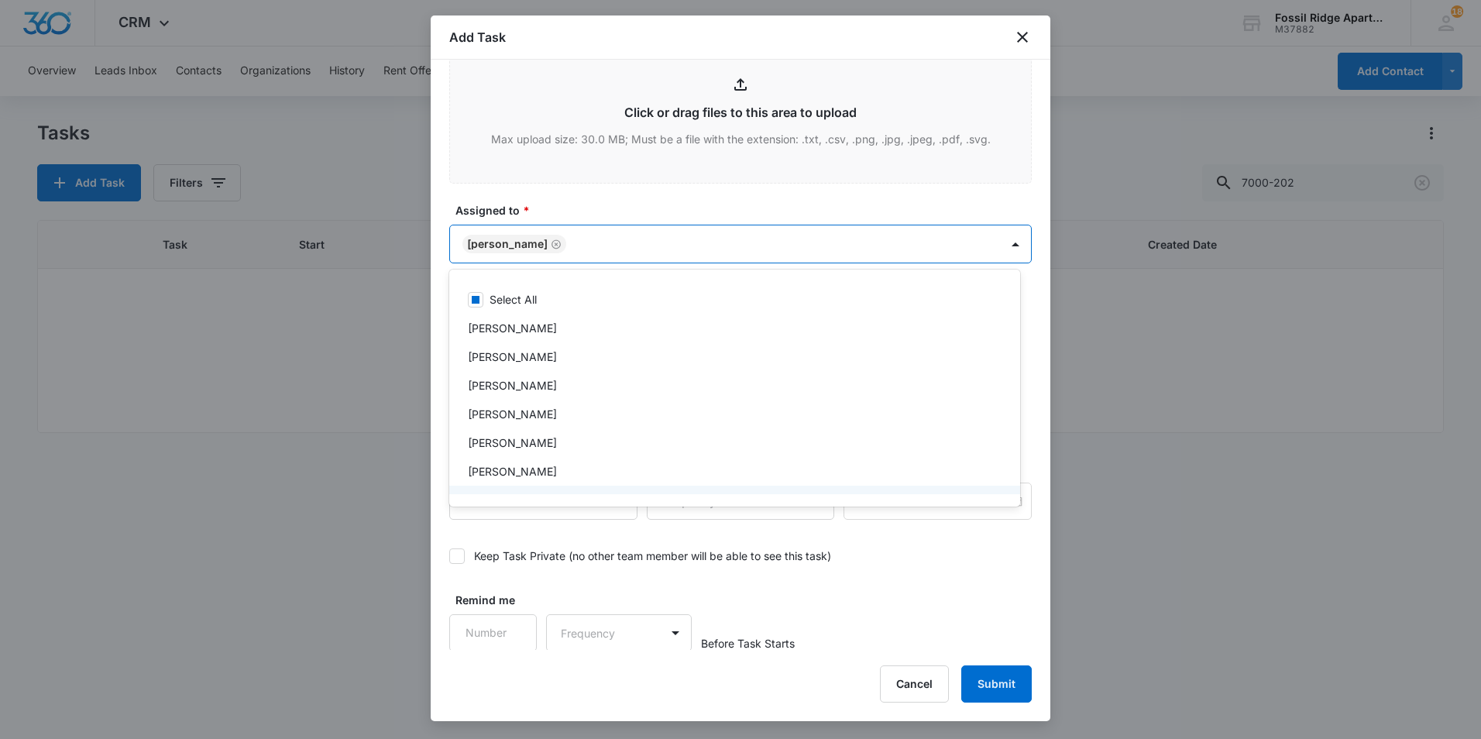
click at [990, 686] on div at bounding box center [740, 369] width 1481 height 739
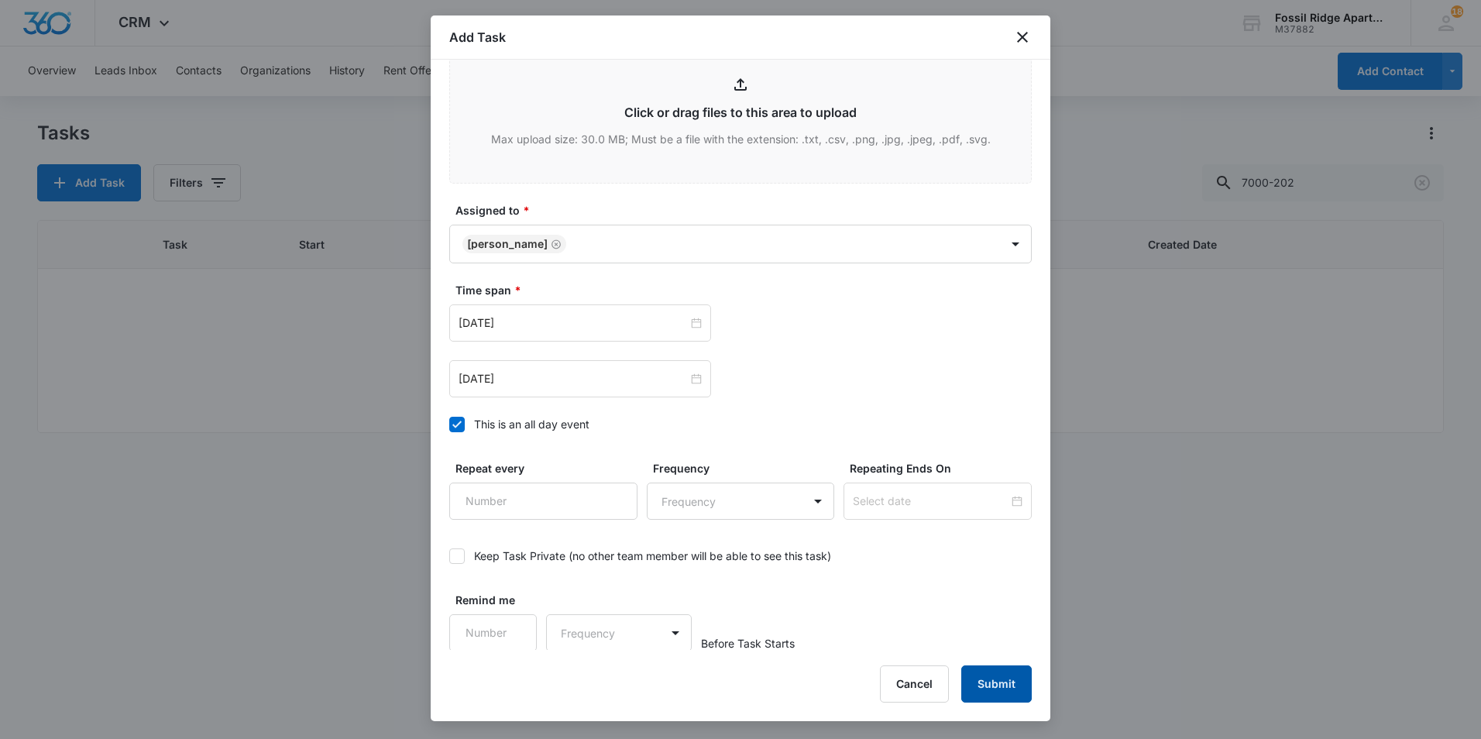
click at [1002, 688] on button "Submit" at bounding box center [997, 684] width 71 height 37
